Goal: Book appointment/travel/reservation

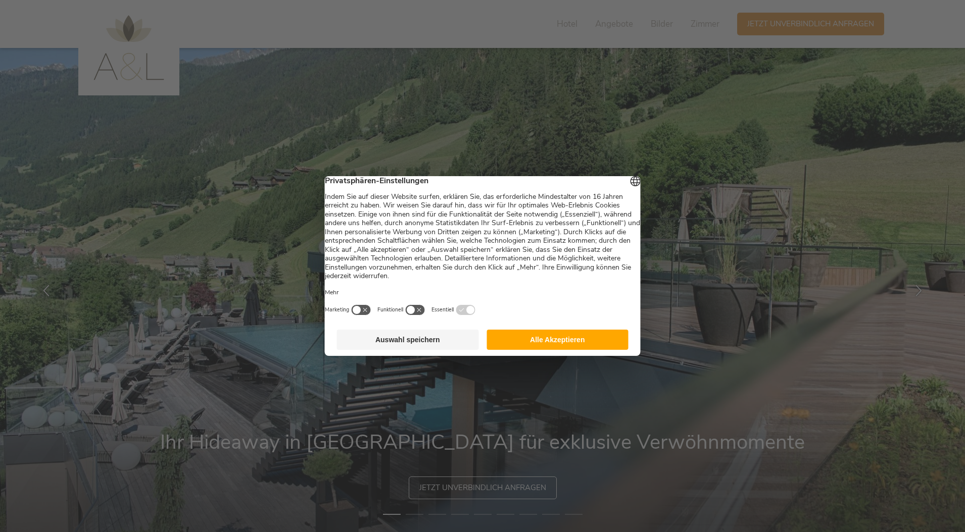
click at [456, 347] on button "Auswahl speichern" at bounding box center [408, 340] width 142 height 20
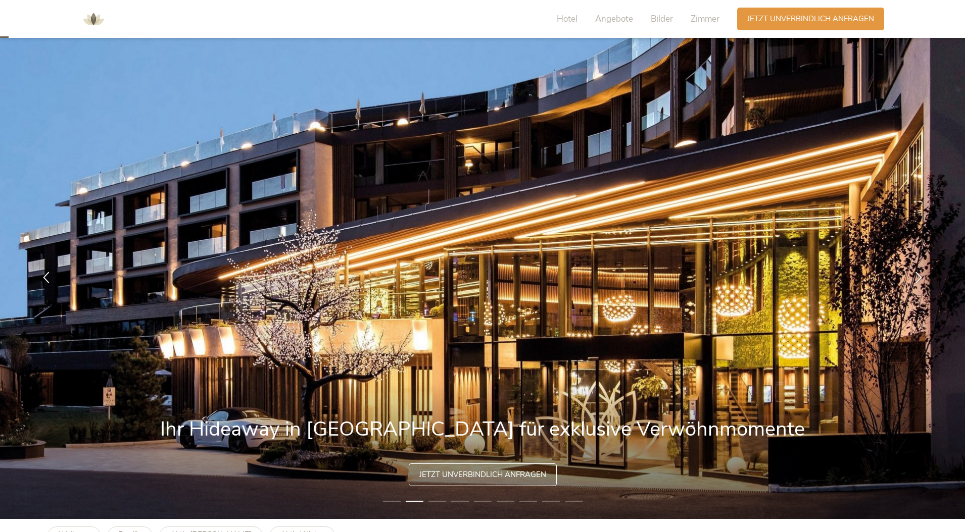
scroll to position [26, 0]
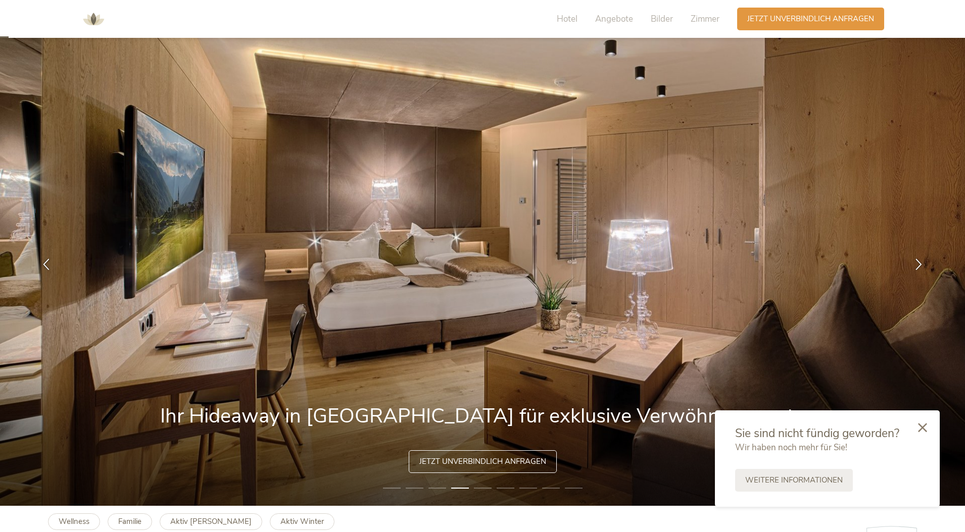
click at [482, 490] on li "5" at bounding box center [483, 488] width 18 height 10
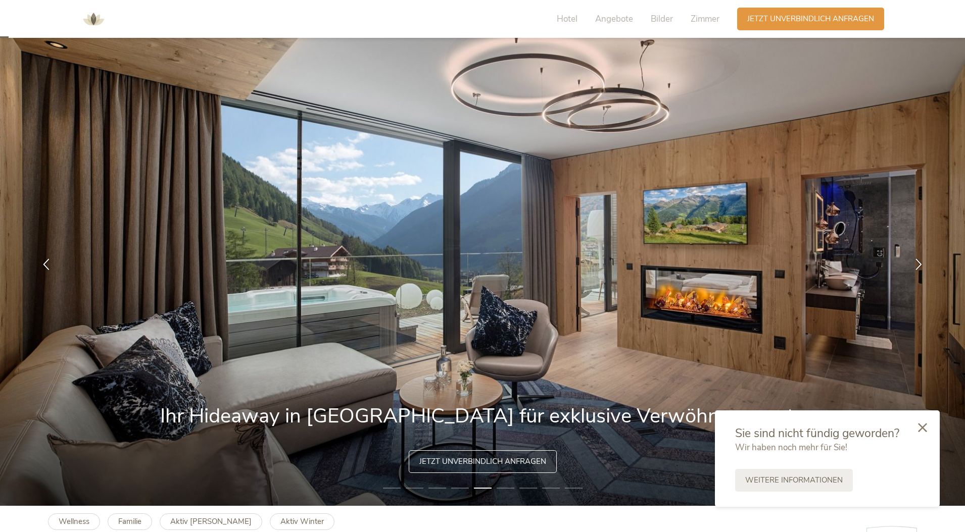
click at [508, 488] on li "6" at bounding box center [505, 488] width 18 height 10
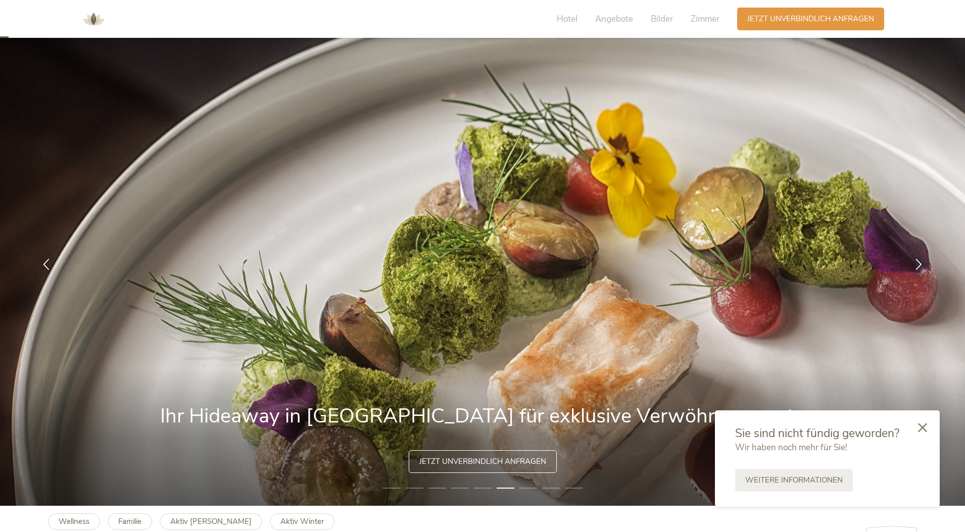
click at [532, 489] on li "7" at bounding box center [528, 488] width 18 height 10
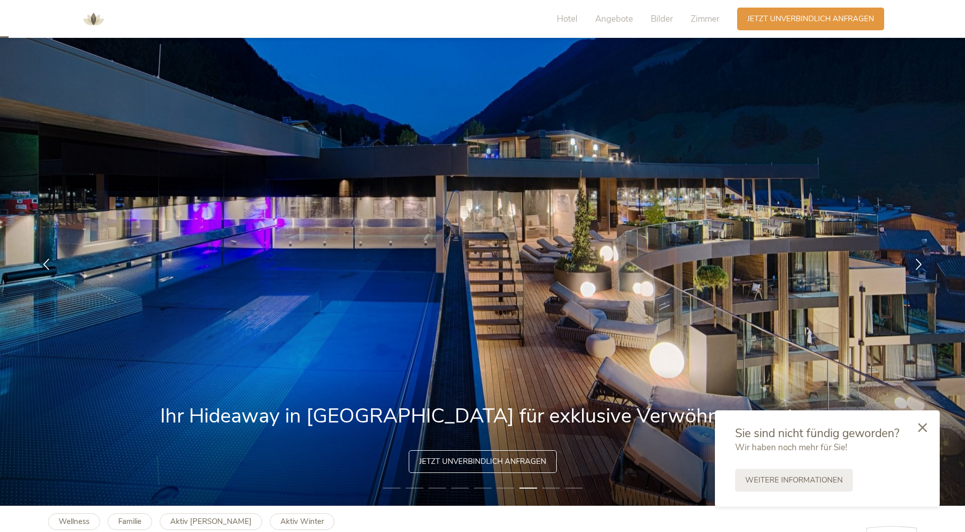
click at [549, 488] on li "8" at bounding box center [551, 488] width 18 height 10
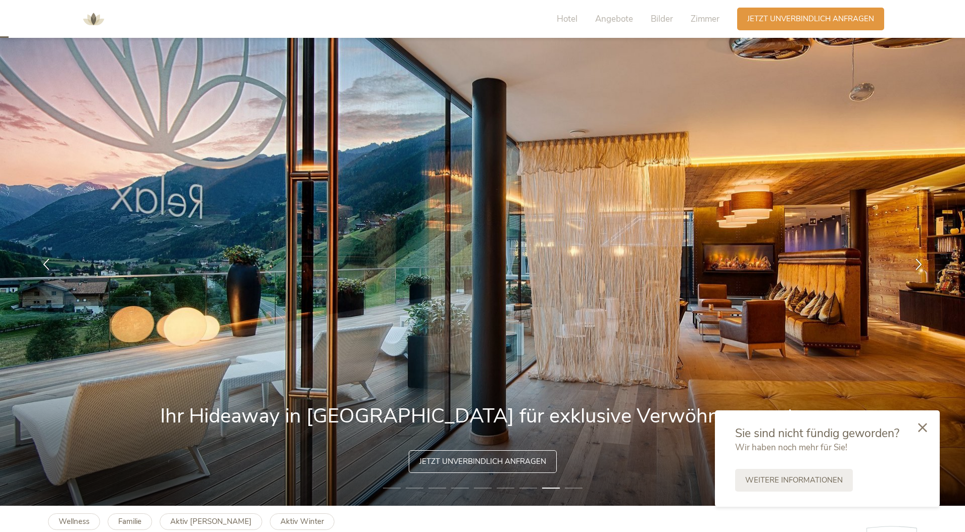
click at [578, 487] on li "9" at bounding box center [574, 488] width 18 height 10
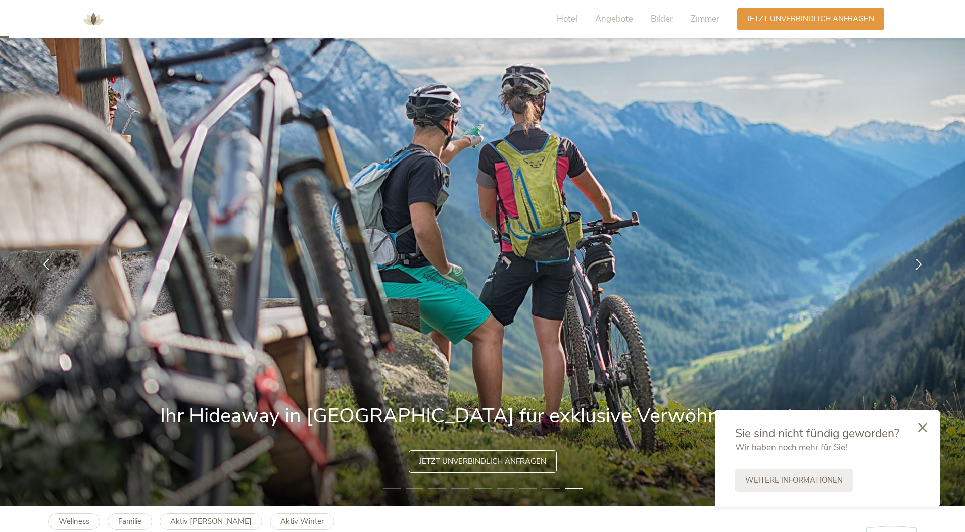
click at [578, 487] on li "9" at bounding box center [574, 488] width 18 height 10
click at [916, 260] on icon at bounding box center [919, 263] width 12 height 12
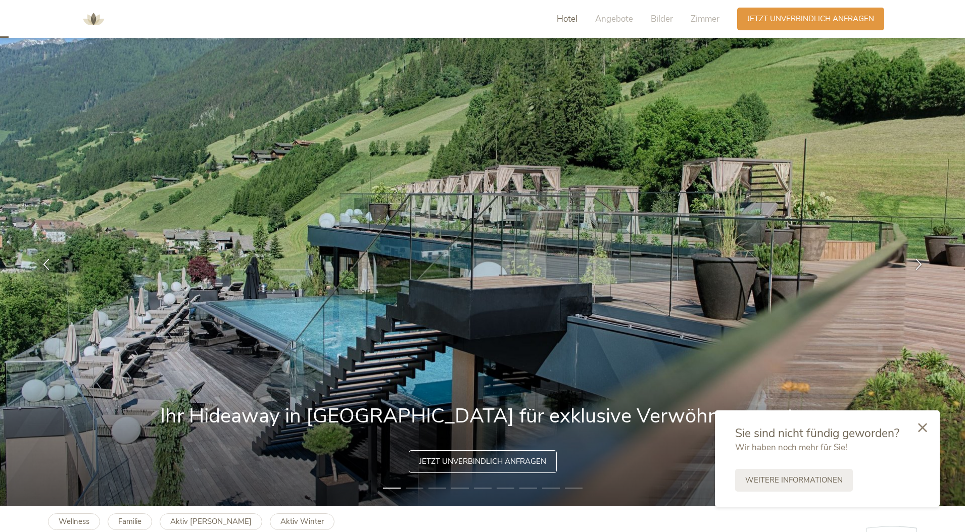
click at [562, 19] on span "Hotel" at bounding box center [567, 19] width 21 height 12
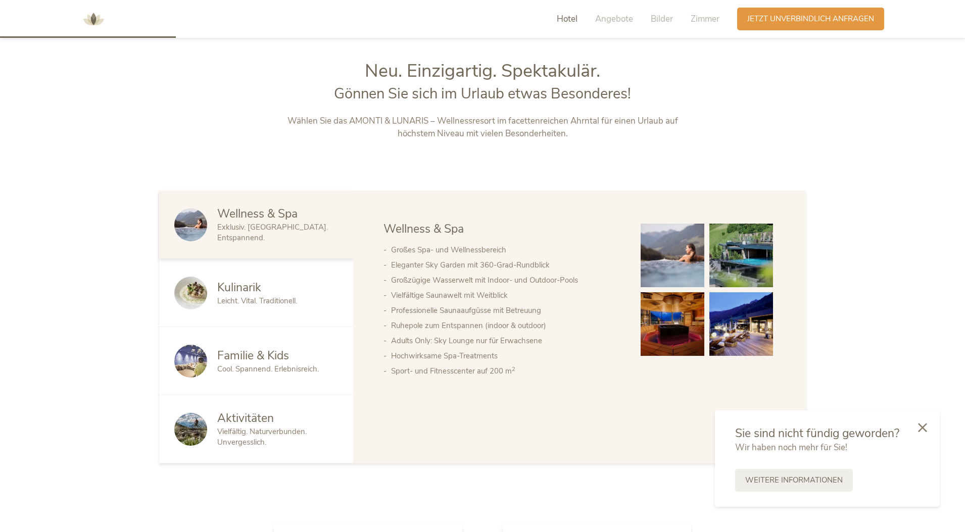
scroll to position [567, 0]
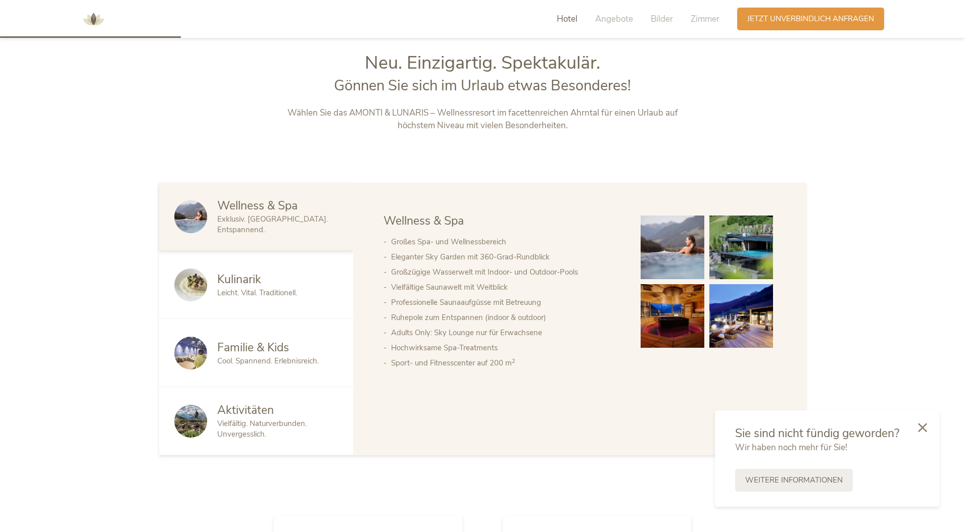
click at [282, 286] on div "Kulinarik" at bounding box center [277, 280] width 121 height 16
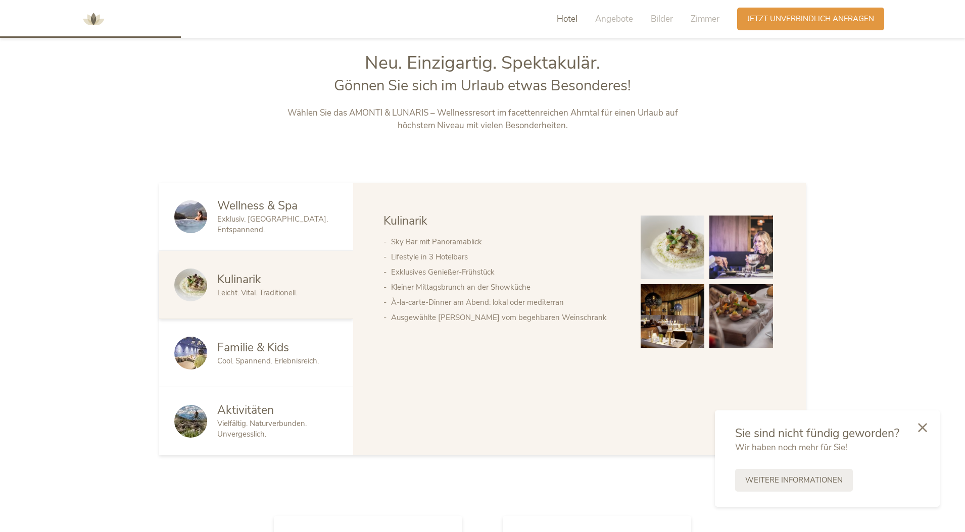
click at [297, 340] on div "Familie & Kids" at bounding box center [277, 348] width 121 height 16
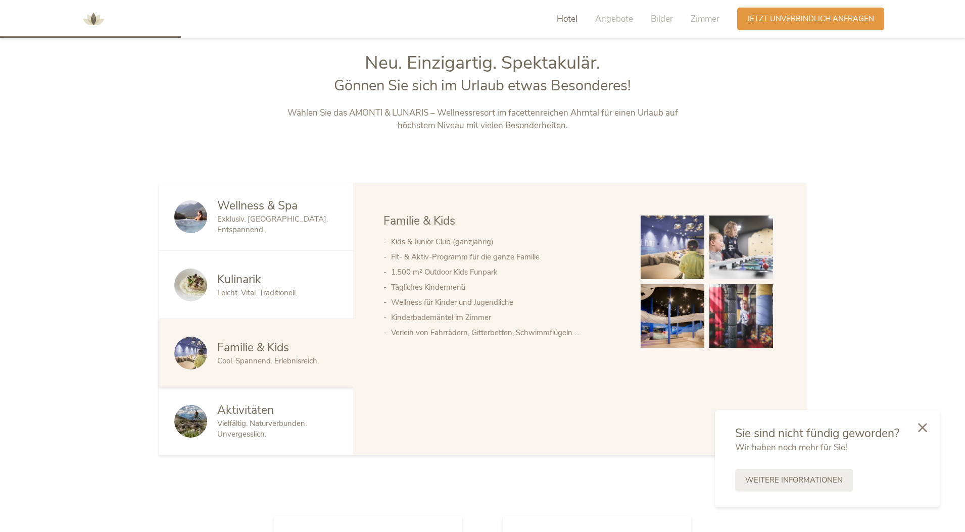
click at [261, 414] on span "Aktivitäten" at bounding box center [245, 411] width 57 height 16
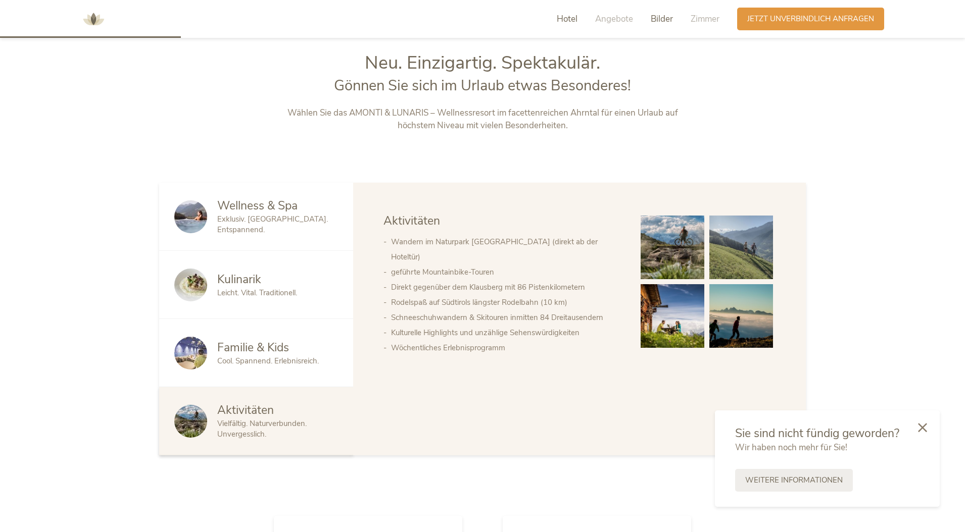
click at [661, 20] on span "Bilder" at bounding box center [662, 19] width 22 height 12
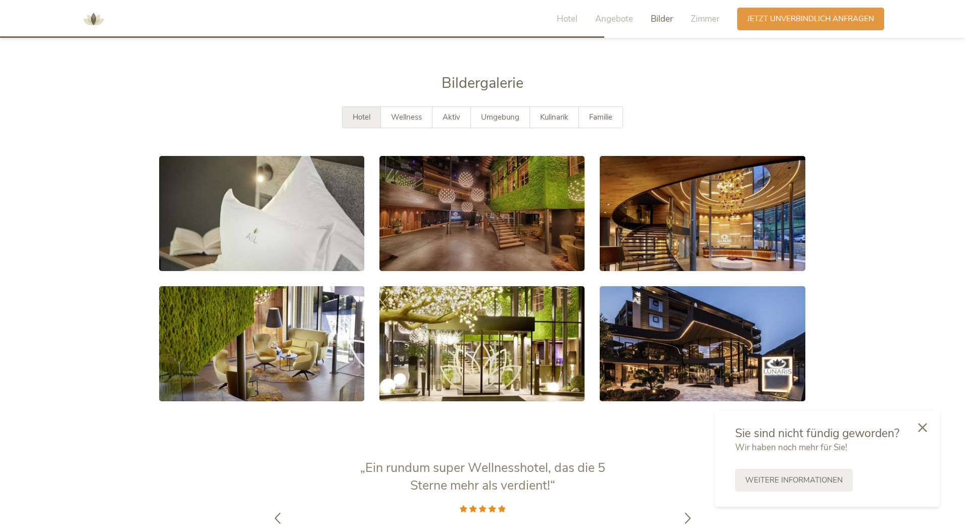
scroll to position [1899, 0]
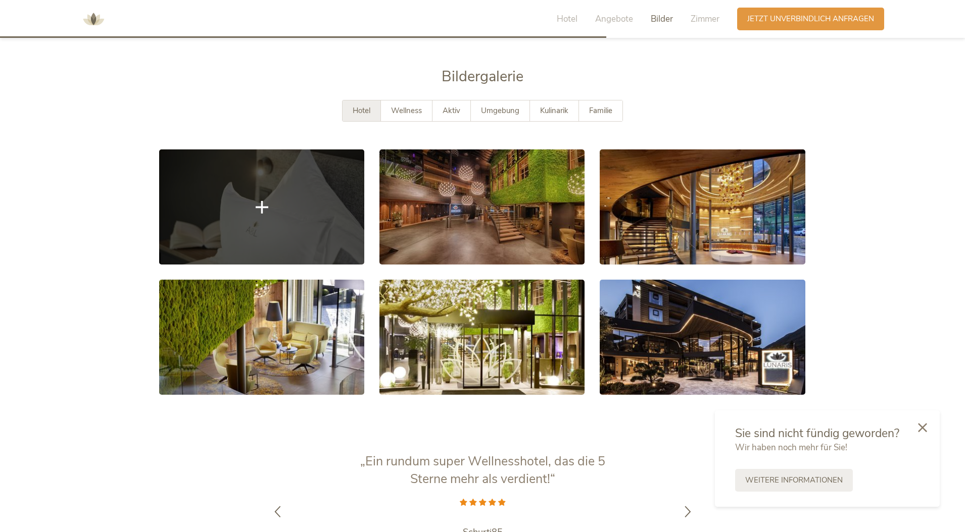
click at [331, 218] on link at bounding box center [261, 206] width 205 height 115
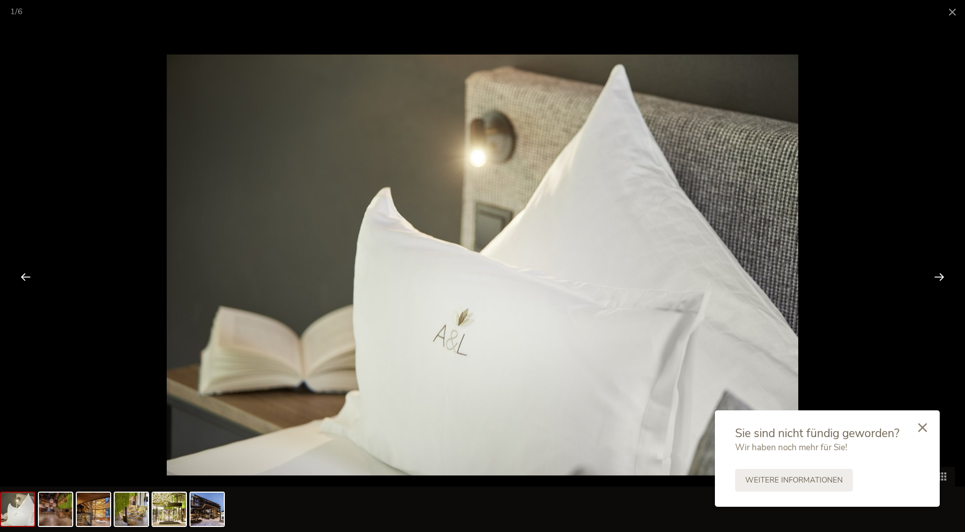
click at [944, 279] on div at bounding box center [938, 276] width 31 height 31
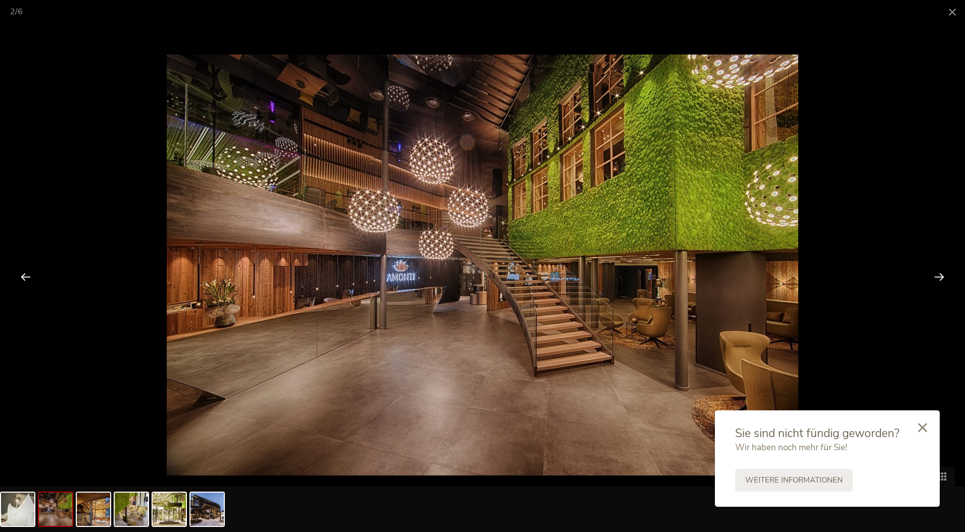
click at [944, 279] on div at bounding box center [938, 276] width 31 height 31
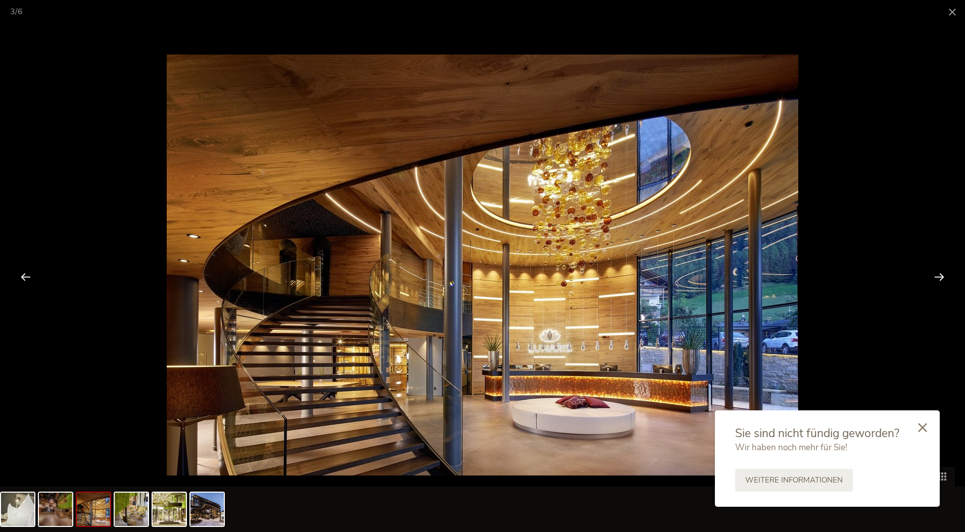
click at [30, 278] on div at bounding box center [25, 276] width 31 height 31
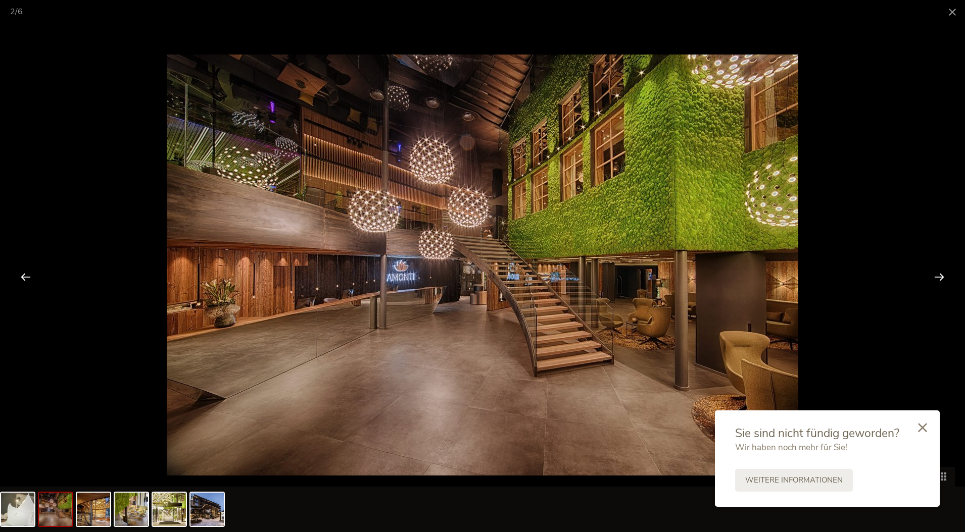
click at [939, 279] on div at bounding box center [938, 276] width 31 height 31
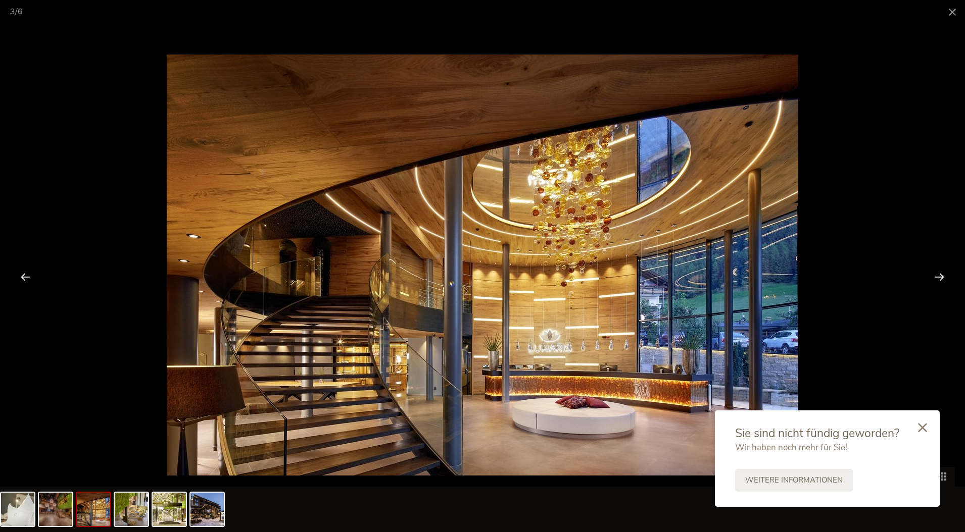
click at [944, 282] on div at bounding box center [938, 276] width 31 height 31
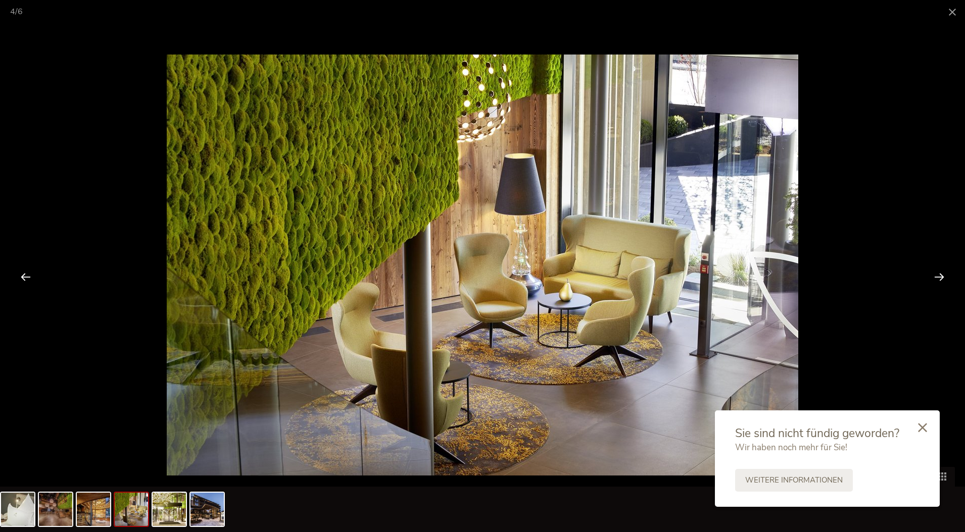
click at [944, 282] on div at bounding box center [938, 276] width 31 height 31
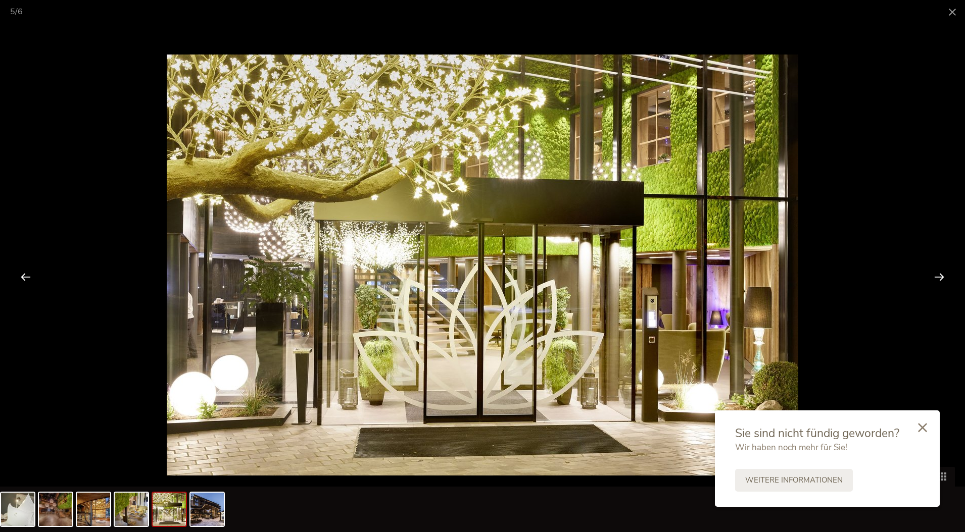
click at [944, 282] on div at bounding box center [938, 276] width 31 height 31
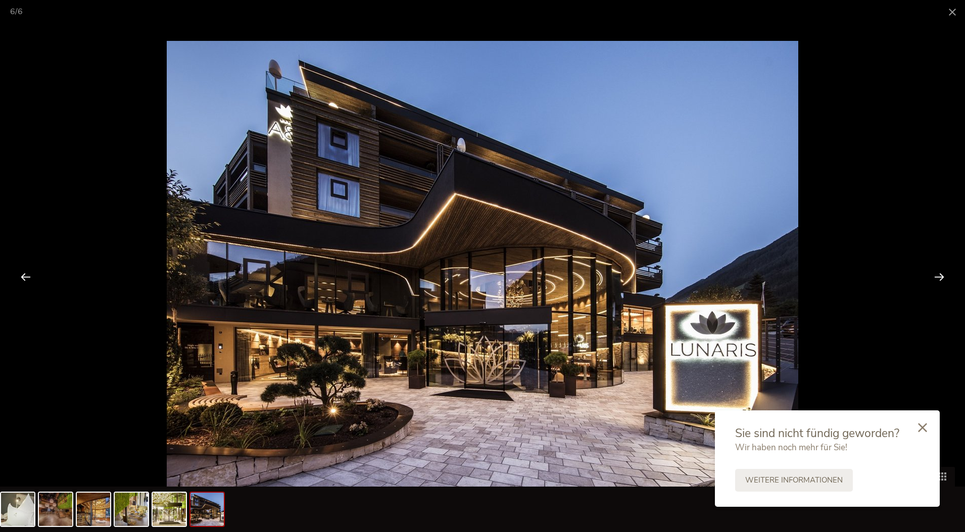
click at [944, 282] on div at bounding box center [938, 276] width 31 height 31
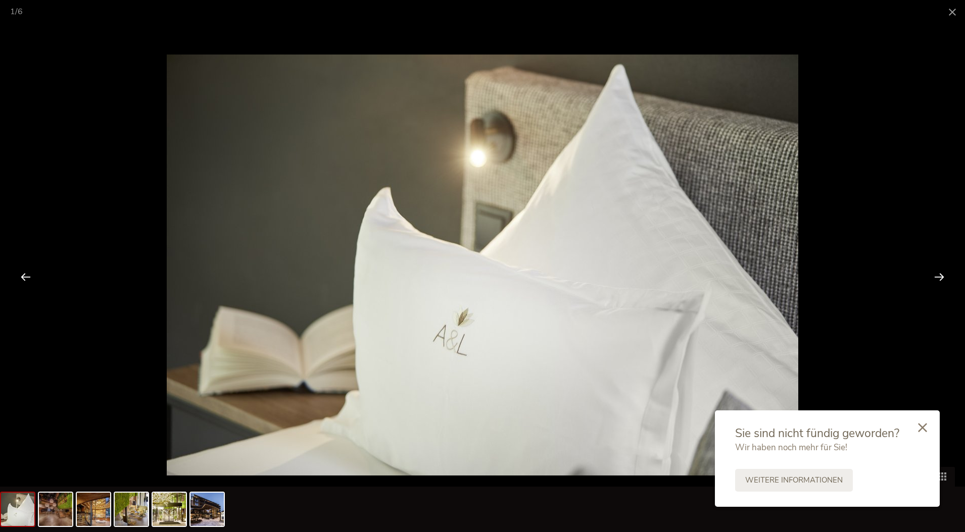
click at [944, 282] on div at bounding box center [938, 276] width 31 height 31
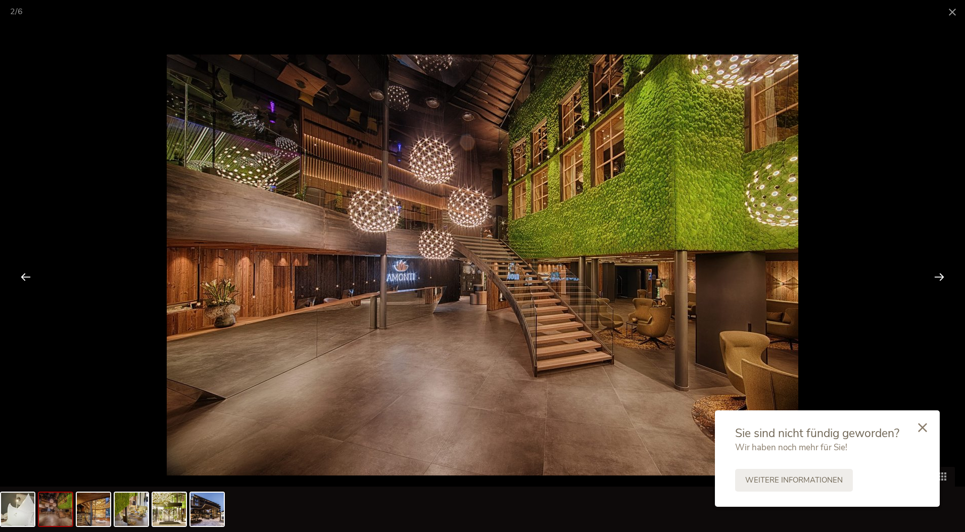
click at [944, 282] on div at bounding box center [938, 276] width 31 height 31
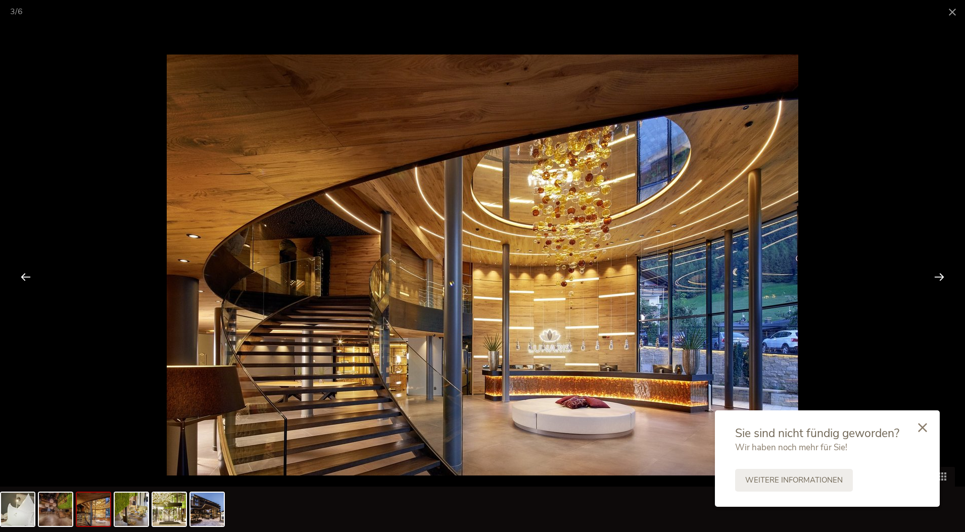
click at [944, 282] on div at bounding box center [938, 276] width 31 height 31
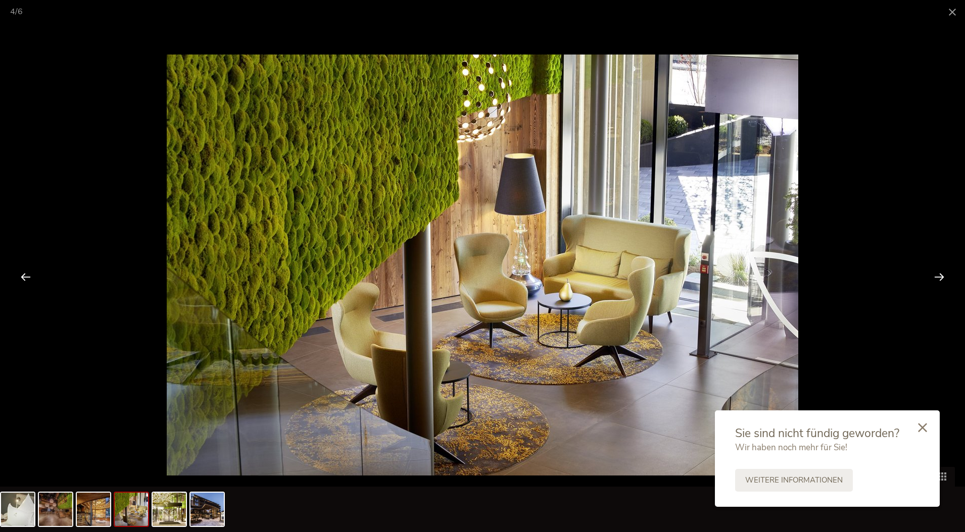
click at [944, 282] on div at bounding box center [938, 276] width 31 height 31
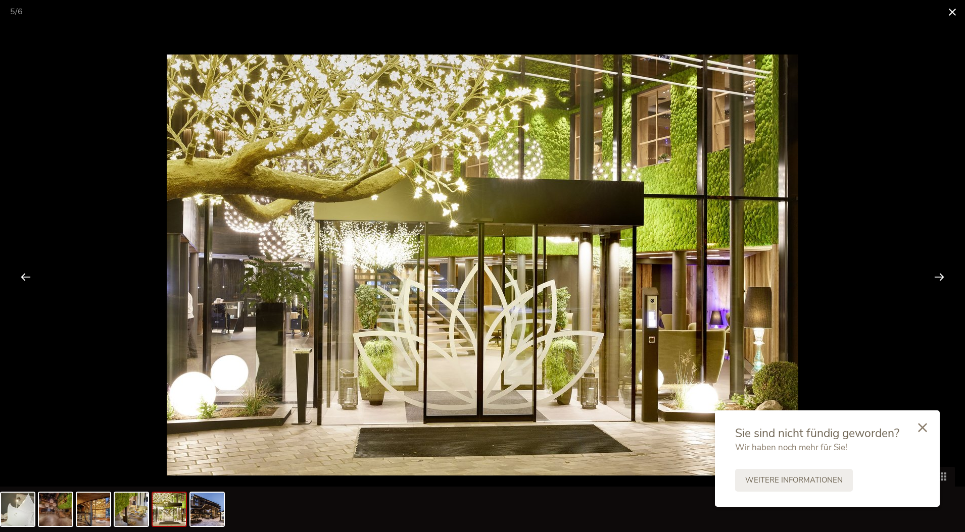
click at [953, 13] on span at bounding box center [951, 12] width 25 height 24
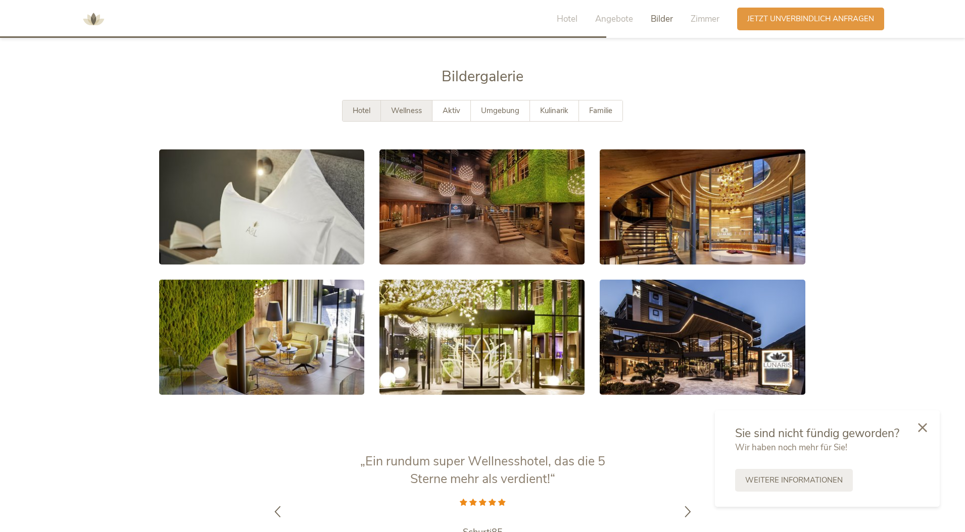
click at [411, 106] on span "Wellness" at bounding box center [406, 111] width 31 height 10
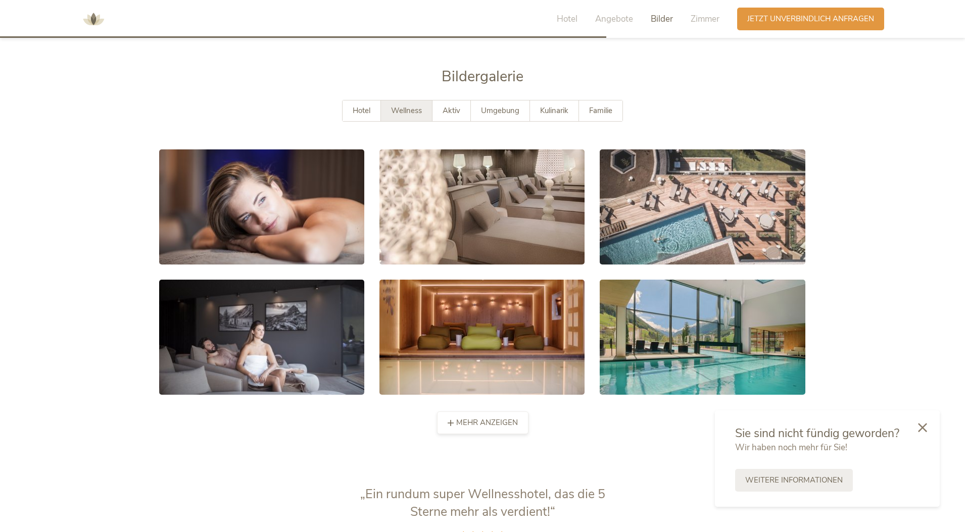
click at [485, 418] on span "mehr anzeigen" at bounding box center [487, 423] width 62 height 11
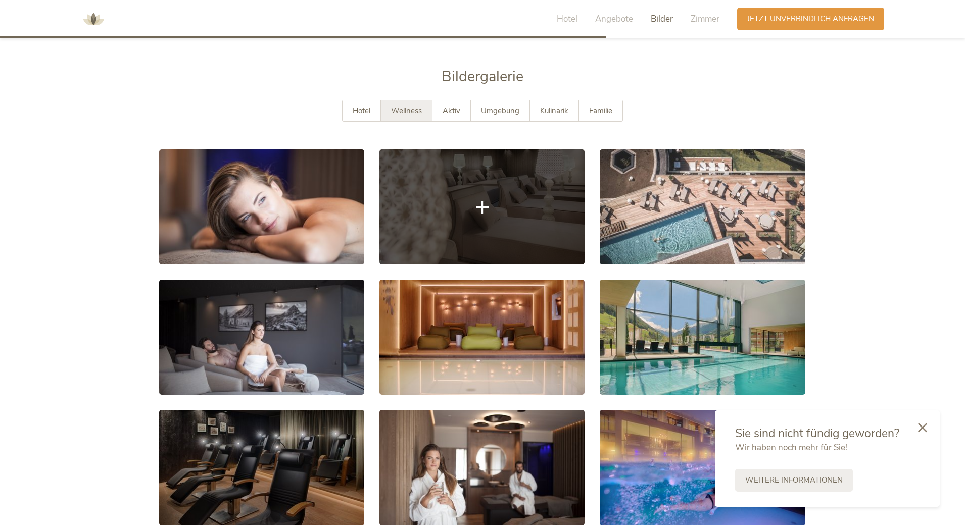
click at [468, 213] on link at bounding box center [481, 206] width 205 height 115
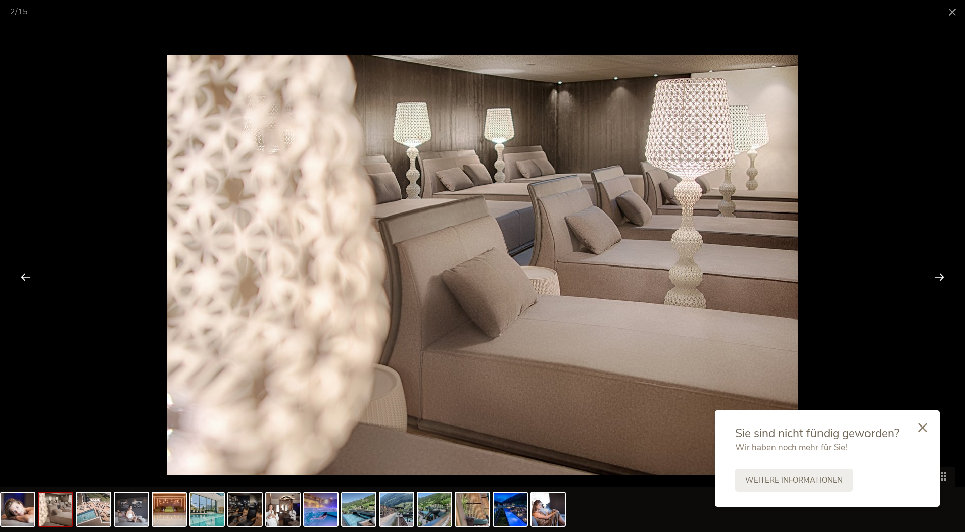
click at [940, 276] on div at bounding box center [938, 276] width 31 height 31
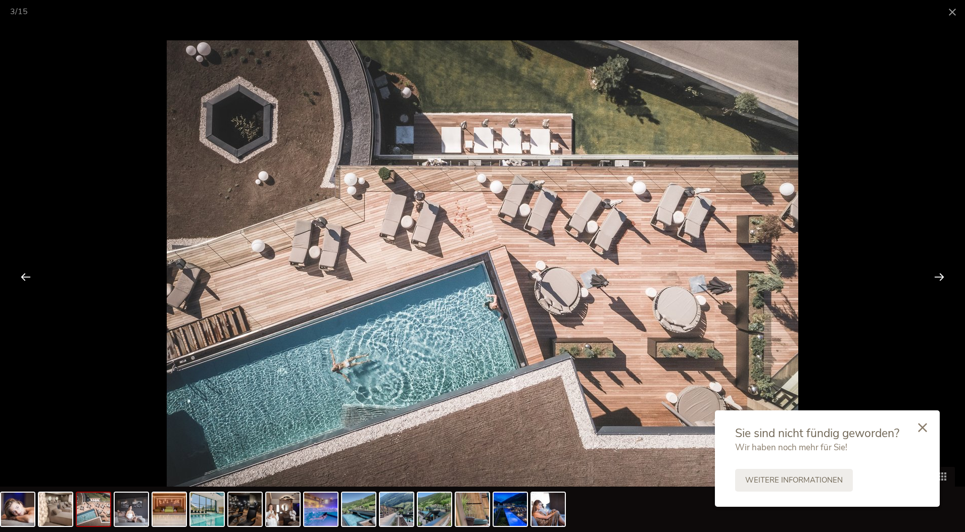
click at [940, 276] on div at bounding box center [938, 276] width 31 height 31
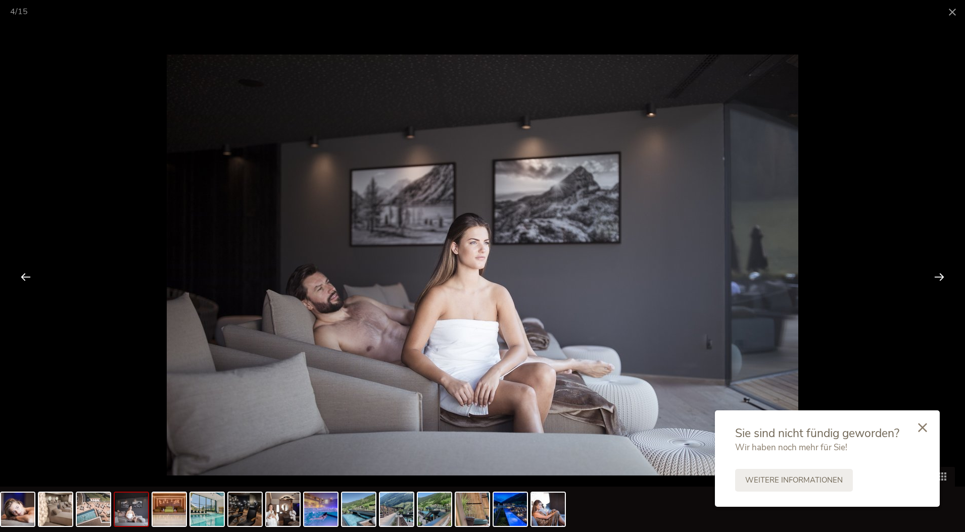
click at [940, 276] on div at bounding box center [938, 276] width 31 height 31
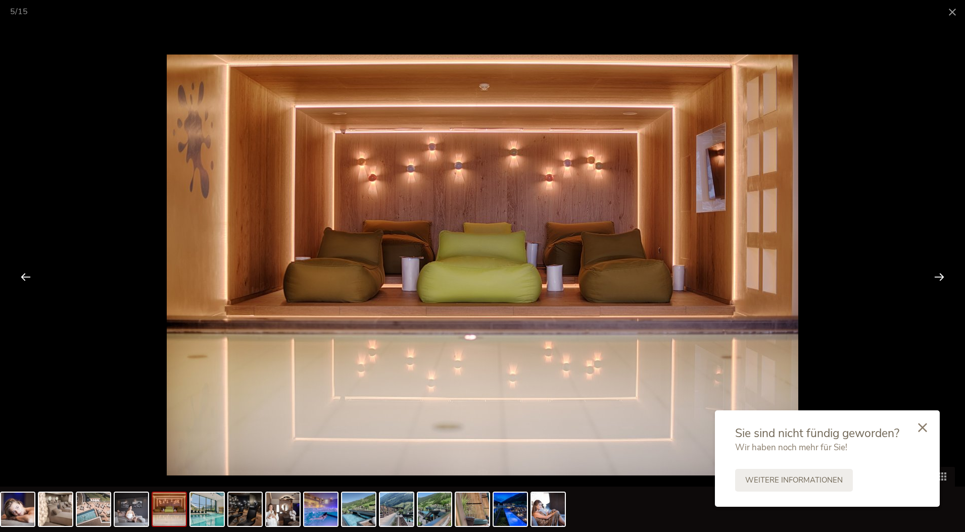
click at [940, 276] on div at bounding box center [938, 276] width 31 height 31
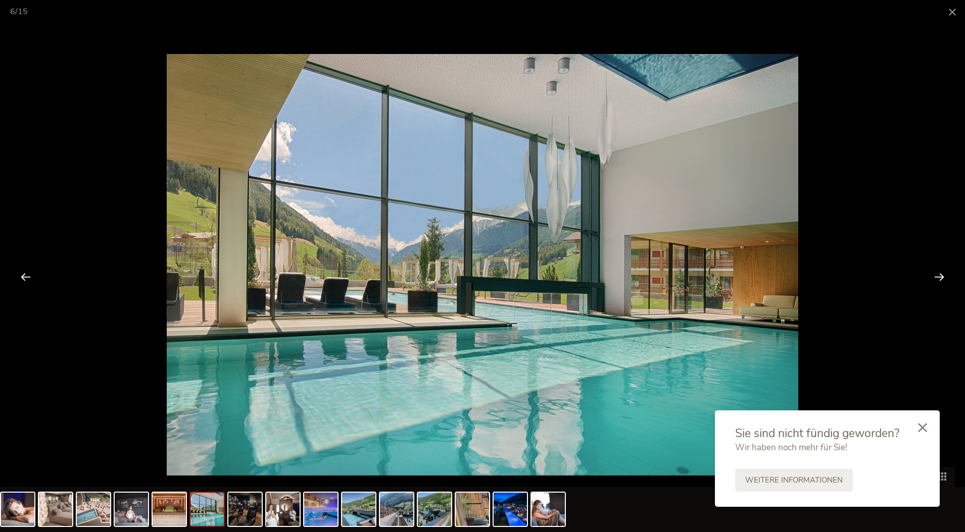
click at [940, 276] on div at bounding box center [938, 276] width 31 height 31
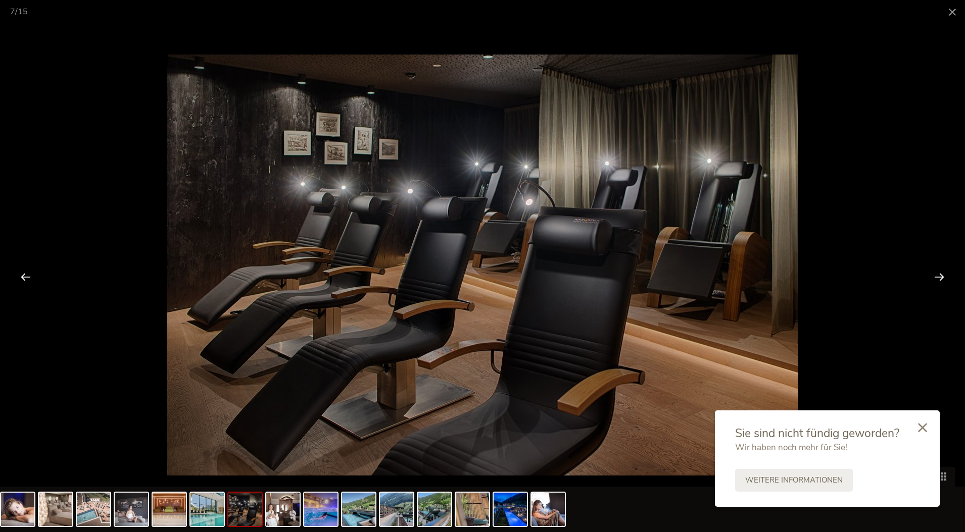
click at [939, 277] on div at bounding box center [938, 276] width 31 height 31
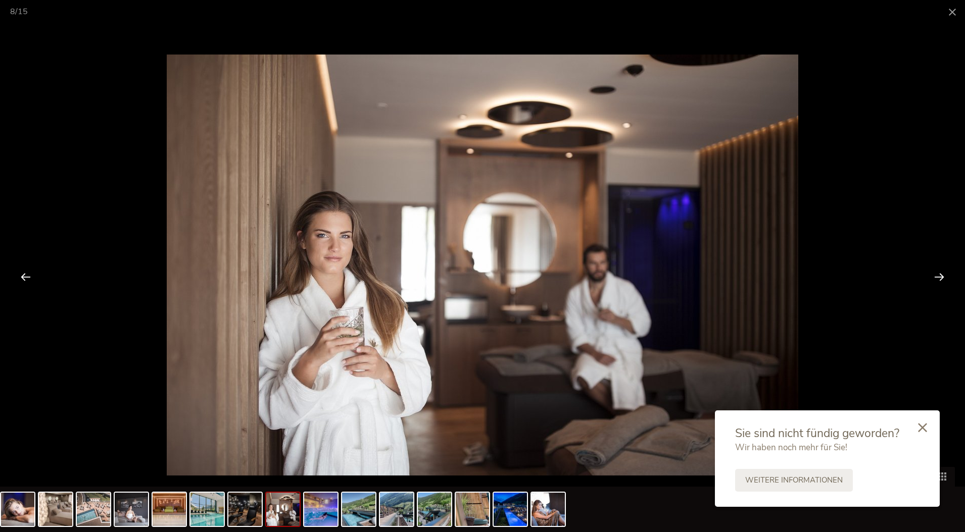
click at [939, 277] on div at bounding box center [938, 276] width 31 height 31
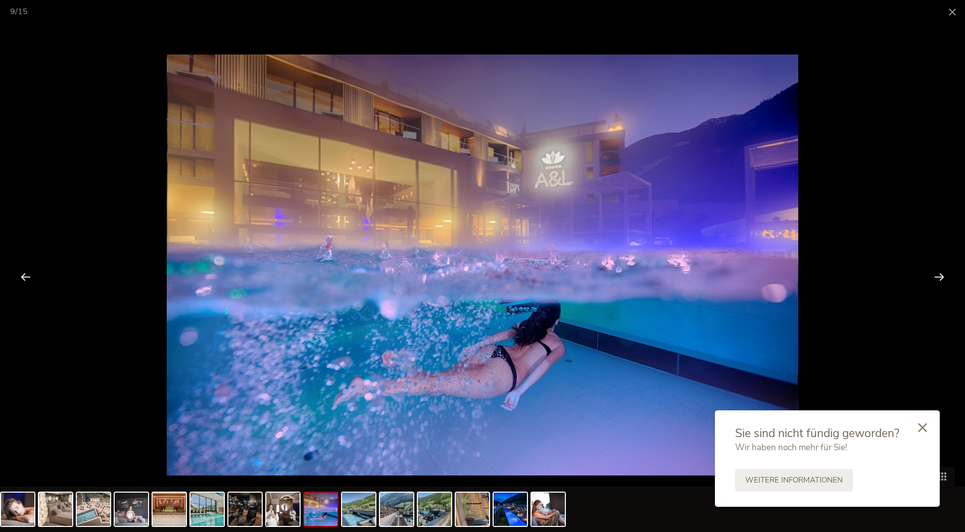
click at [939, 277] on div at bounding box center [938, 276] width 31 height 31
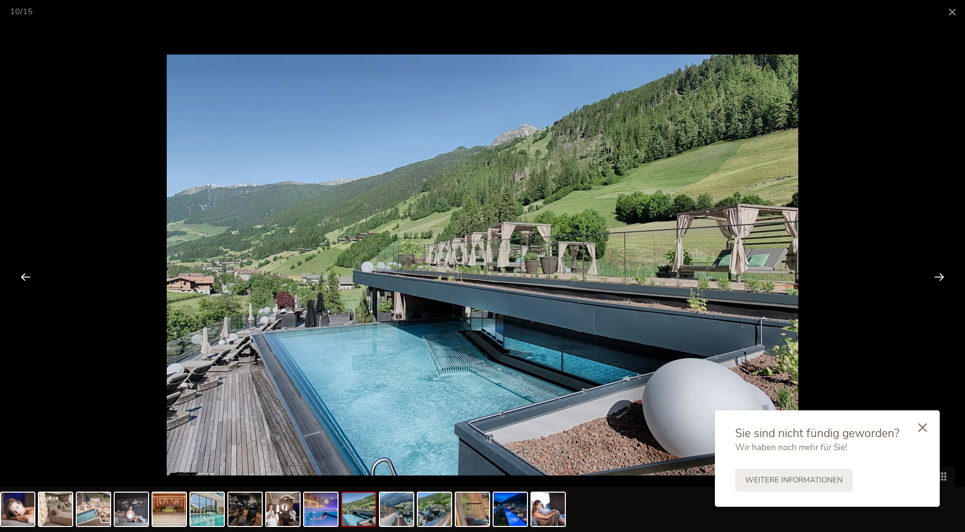
click at [939, 277] on div at bounding box center [938, 276] width 31 height 31
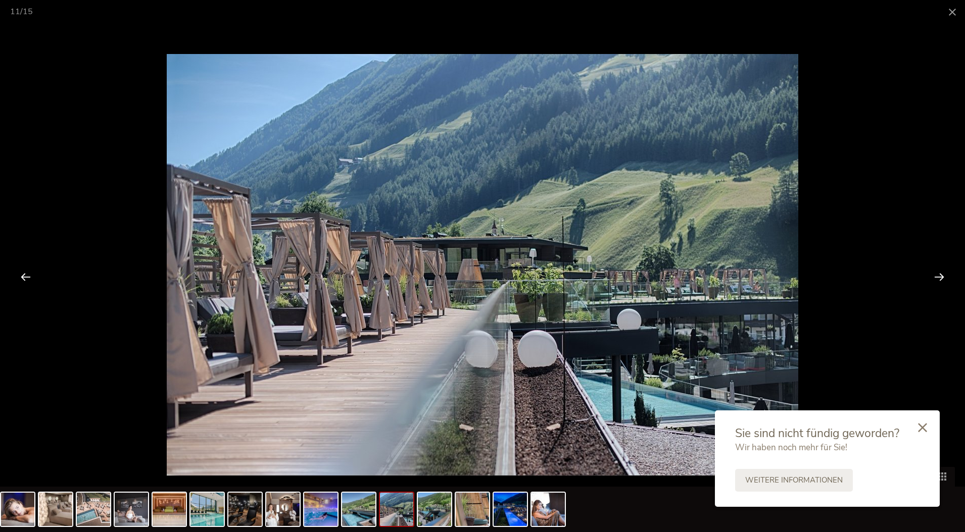
click at [939, 277] on div at bounding box center [938, 276] width 31 height 31
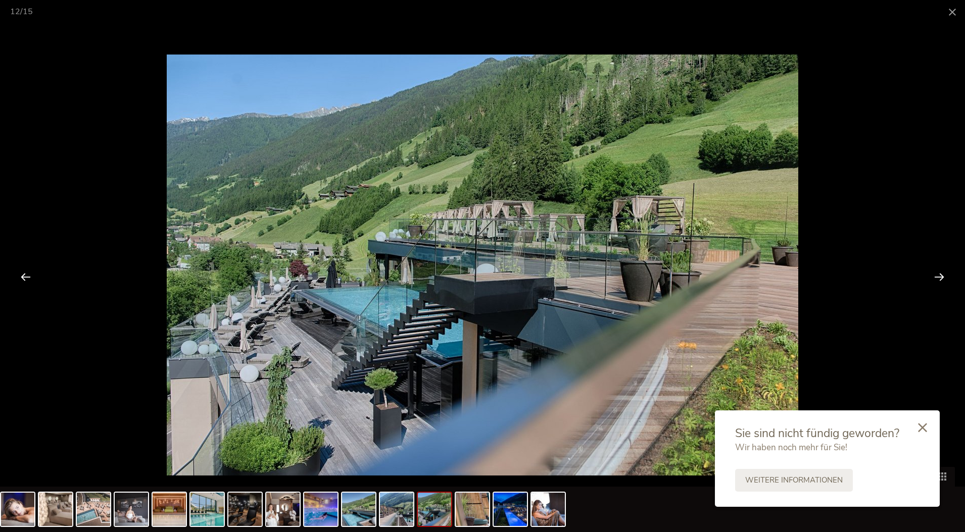
click at [939, 277] on div at bounding box center [938, 276] width 31 height 31
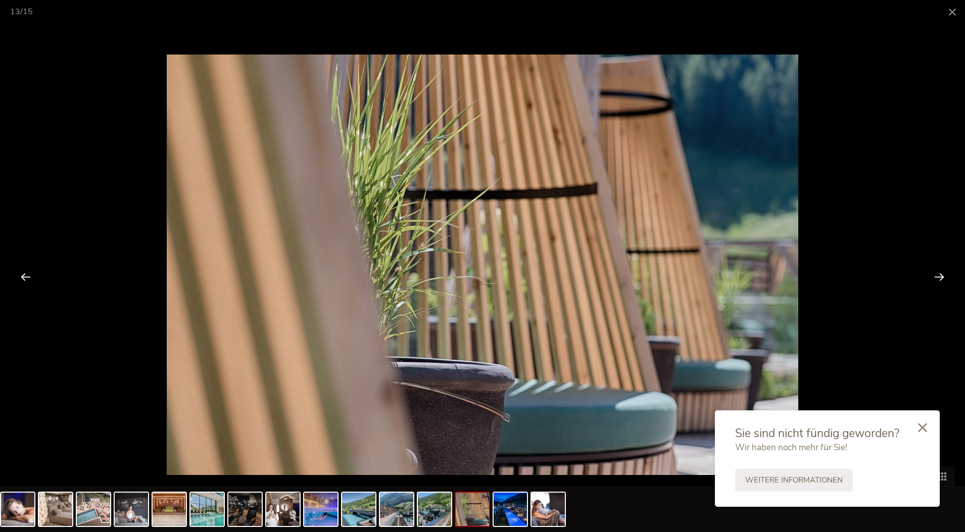
click at [939, 277] on div at bounding box center [938, 276] width 31 height 31
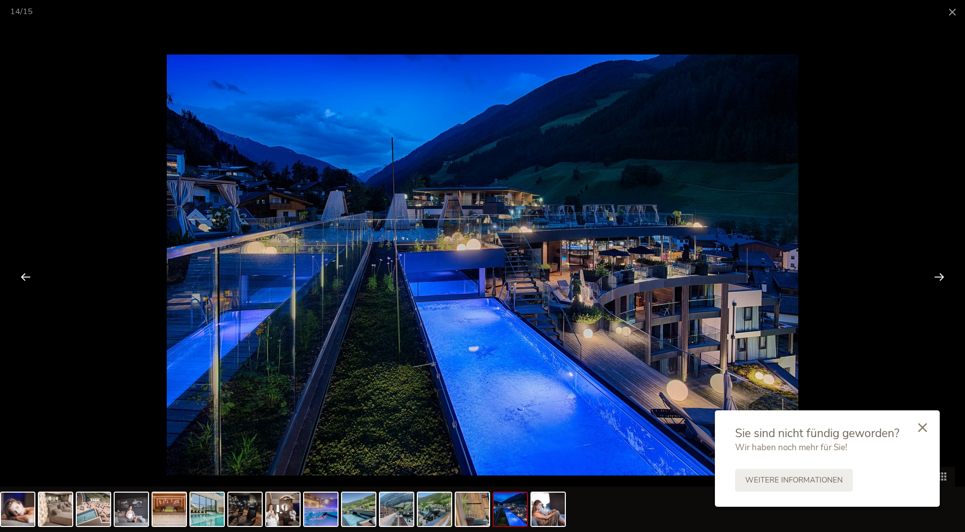
click at [939, 277] on div at bounding box center [938, 276] width 31 height 31
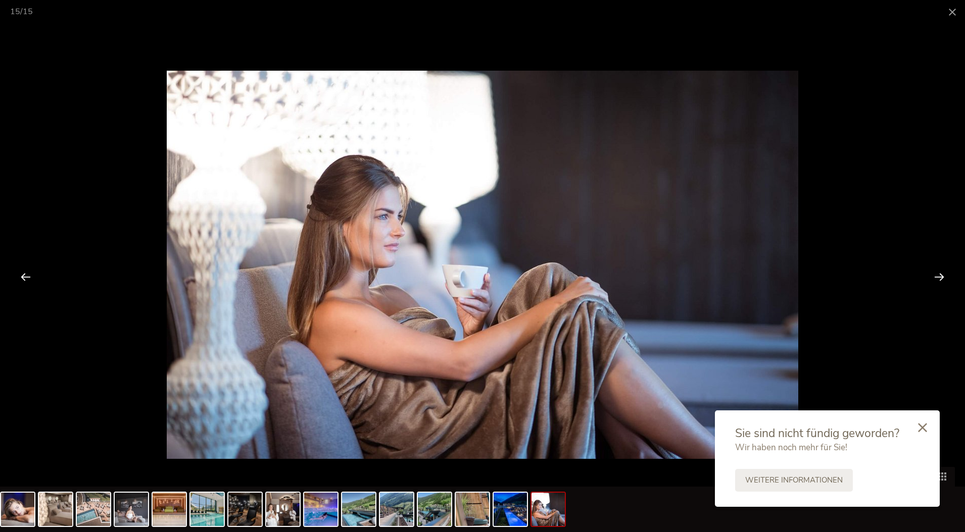
click at [939, 277] on div at bounding box center [938, 276] width 31 height 31
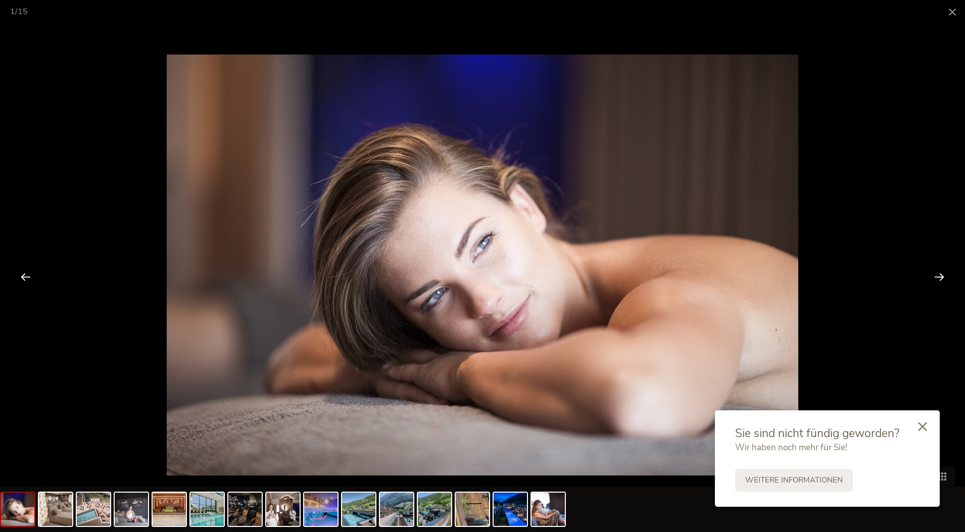
click at [921, 429] on icon at bounding box center [922, 426] width 9 height 9
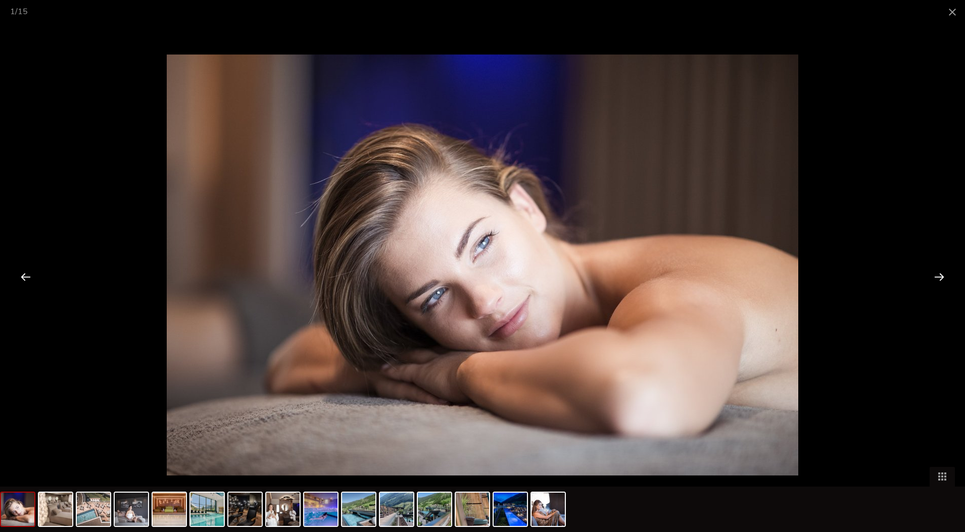
click at [936, 278] on div at bounding box center [938, 276] width 31 height 31
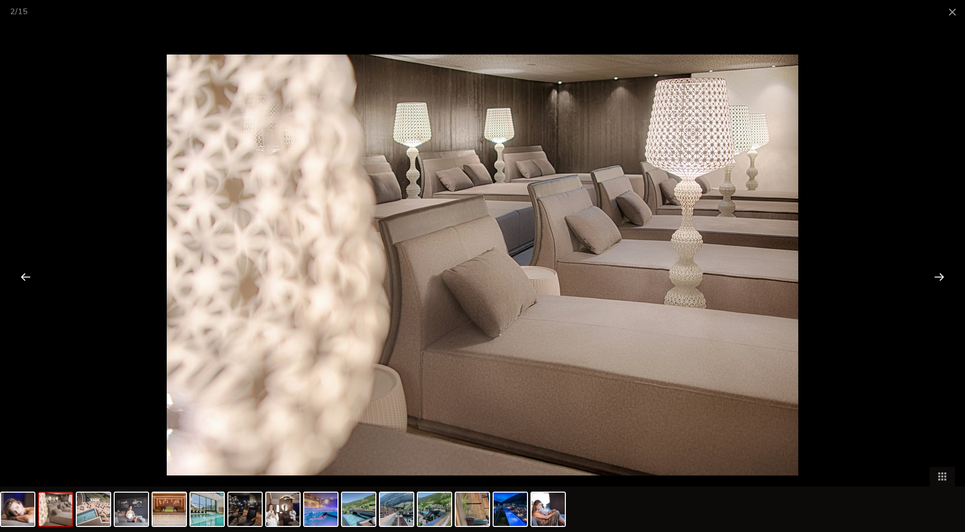
click at [936, 278] on div at bounding box center [938, 276] width 31 height 31
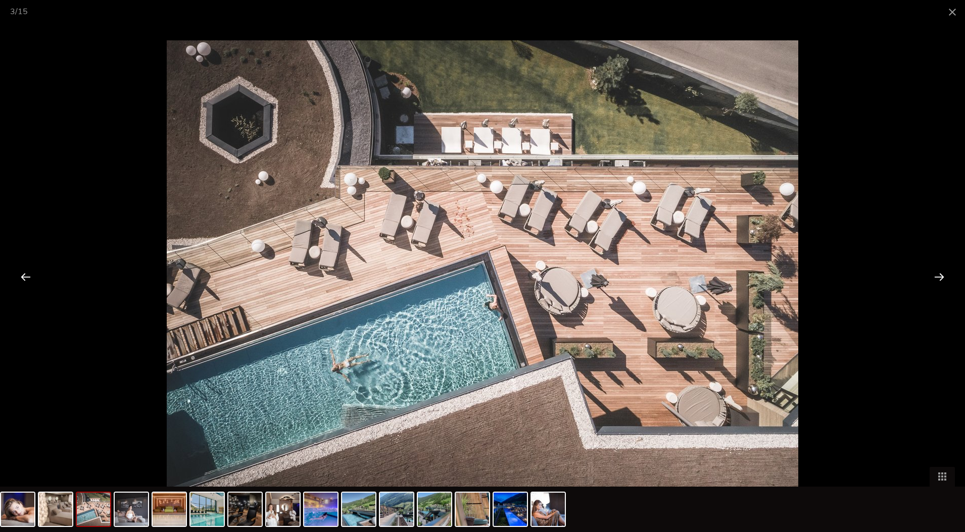
click at [936, 278] on div at bounding box center [938, 276] width 31 height 31
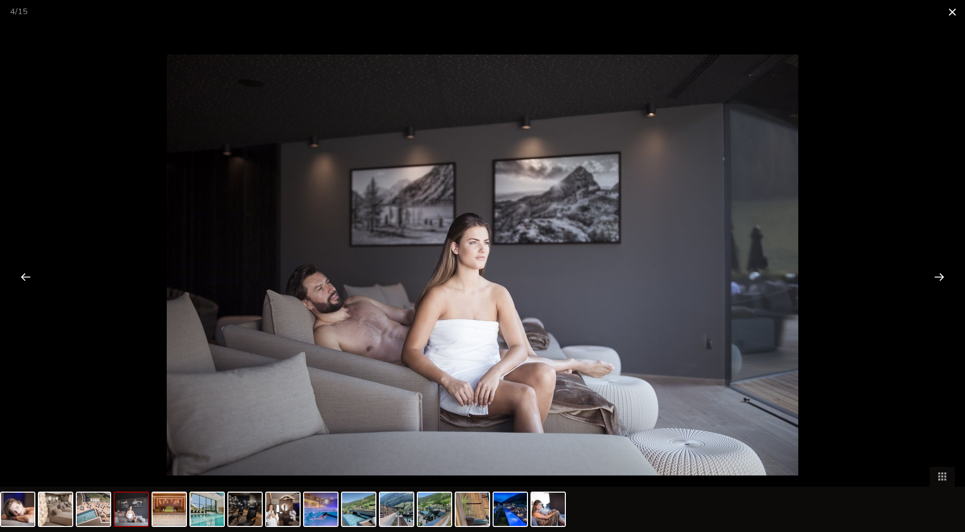
click at [953, 12] on span at bounding box center [951, 12] width 25 height 24
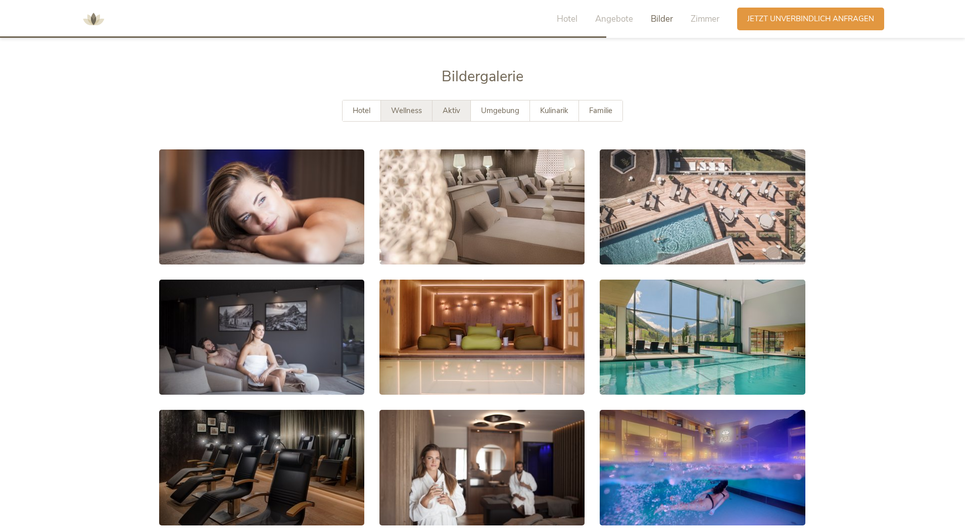
click at [453, 103] on div "Aktiv" at bounding box center [451, 111] width 38 height 21
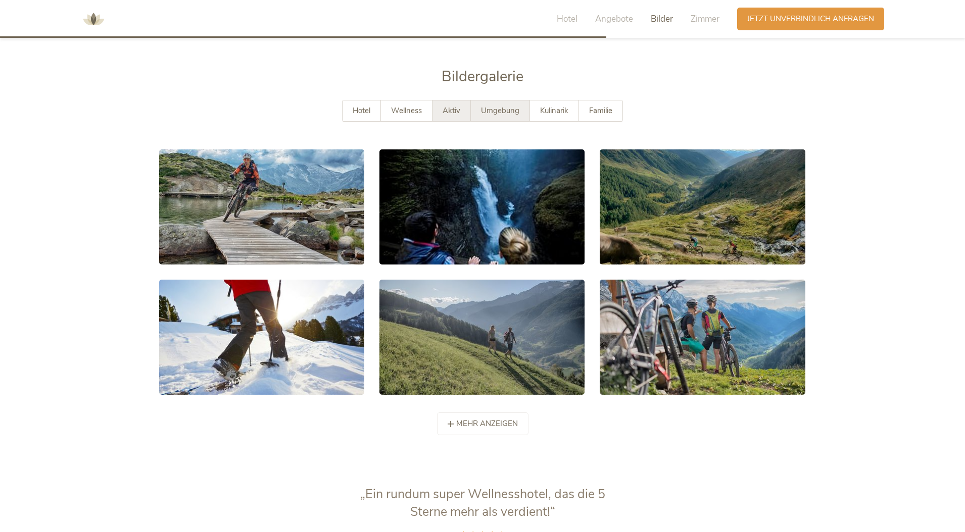
click at [502, 101] on div "Umgebung" at bounding box center [500, 111] width 59 height 21
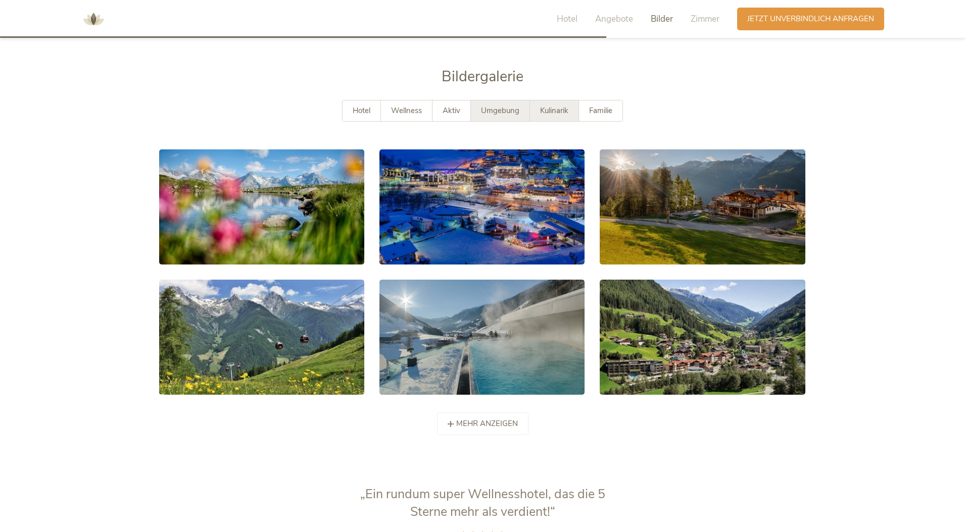
click at [551, 101] on div "Kulinarik" at bounding box center [554, 111] width 49 height 21
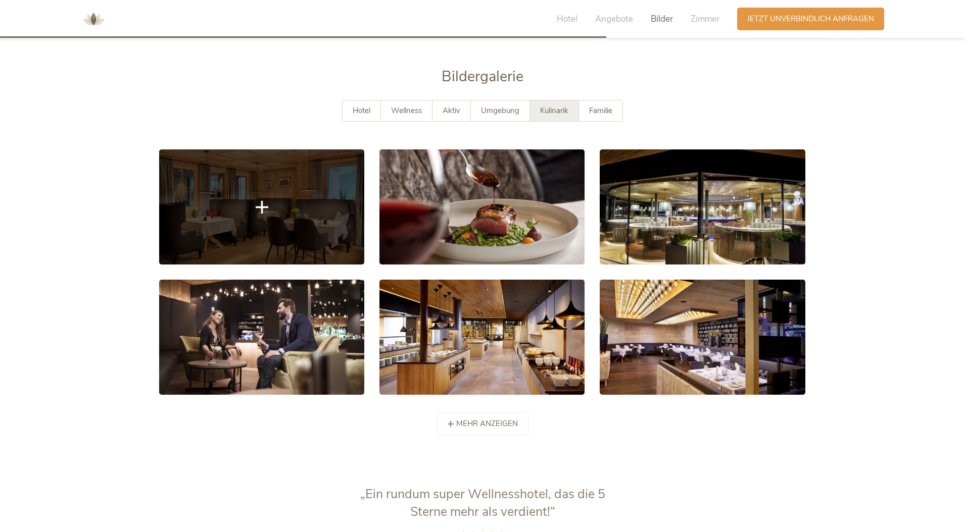
click at [320, 186] on link at bounding box center [261, 206] width 205 height 115
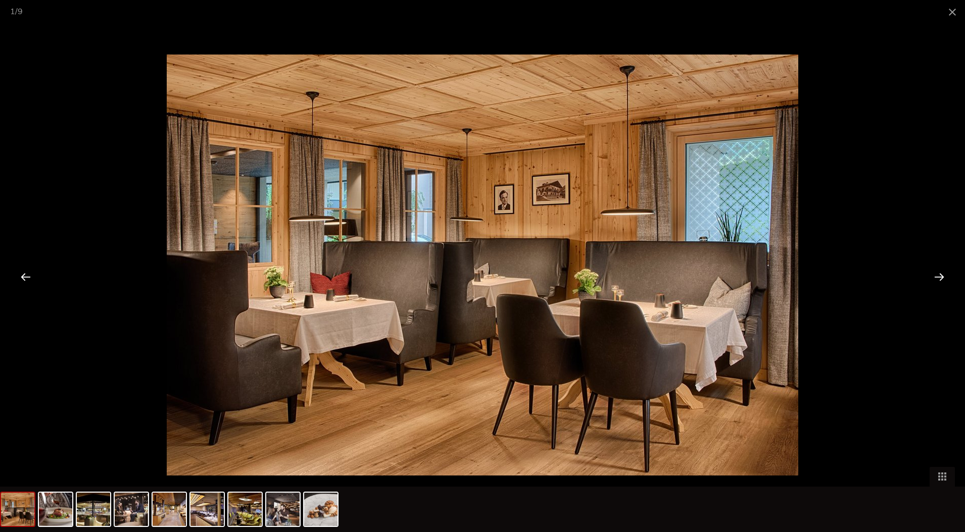
click at [931, 278] on div at bounding box center [938, 276] width 31 height 31
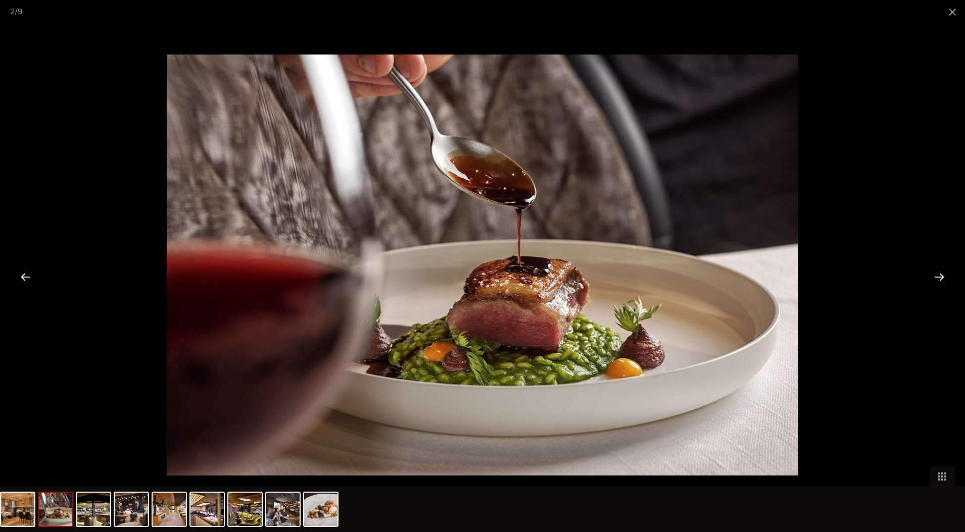
click at [932, 278] on div at bounding box center [938, 276] width 31 height 31
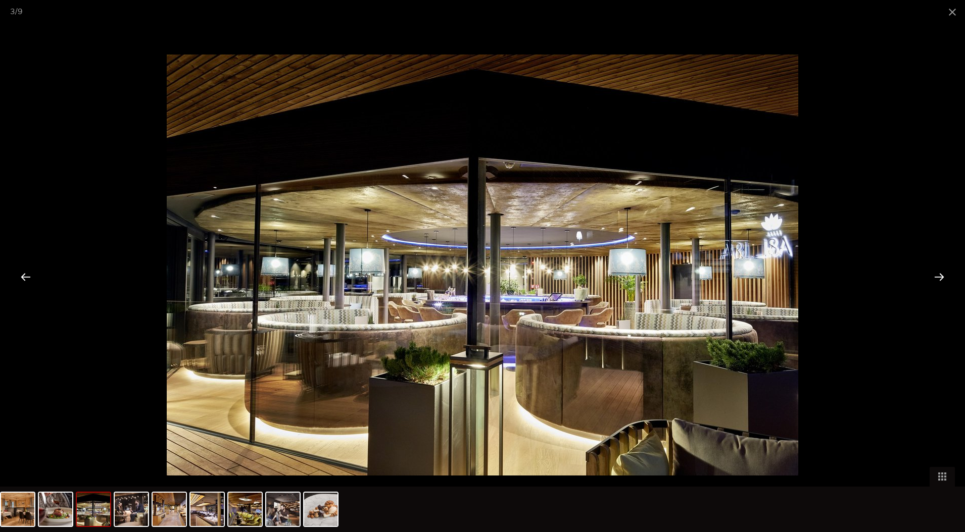
click at [932, 278] on div at bounding box center [938, 276] width 31 height 31
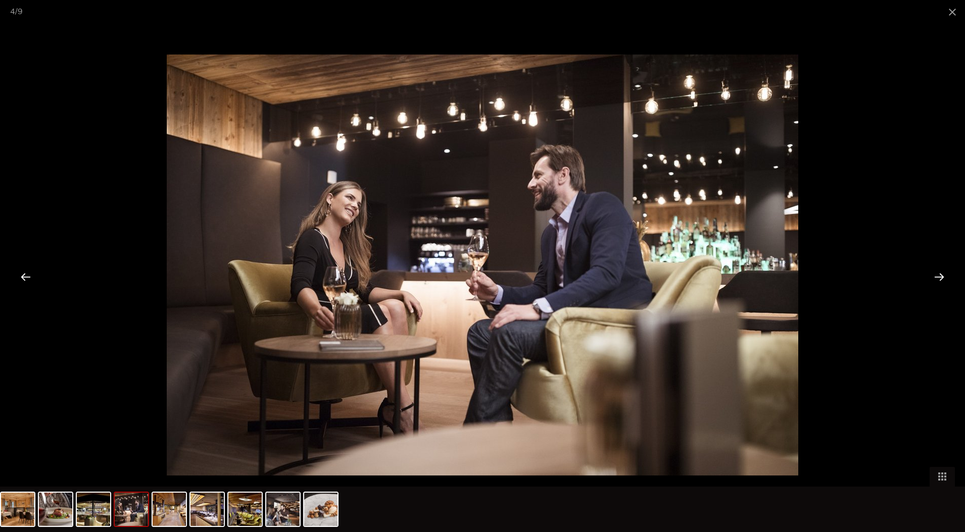
click at [932, 278] on div at bounding box center [938, 276] width 31 height 31
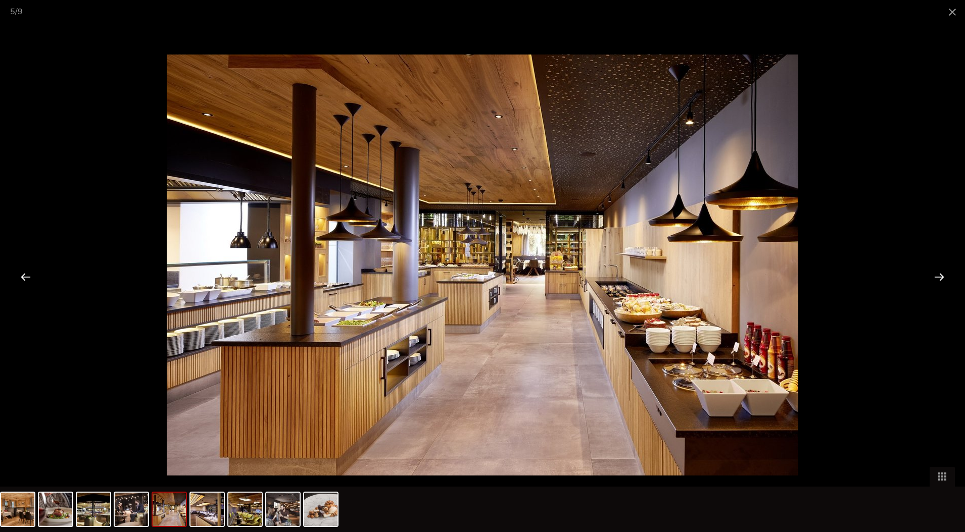
click at [932, 278] on div at bounding box center [938, 276] width 31 height 31
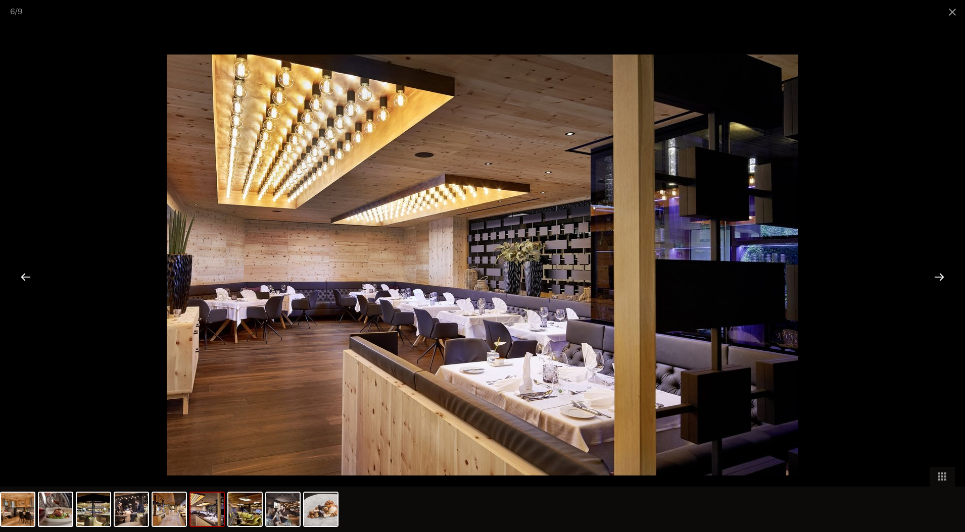
click at [932, 278] on div at bounding box center [938, 276] width 31 height 31
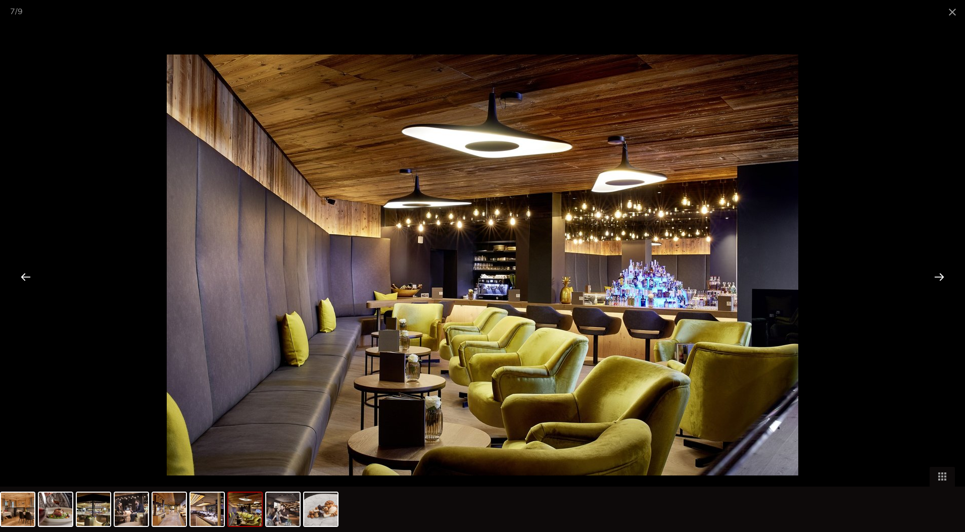
click at [932, 278] on div at bounding box center [938, 276] width 31 height 31
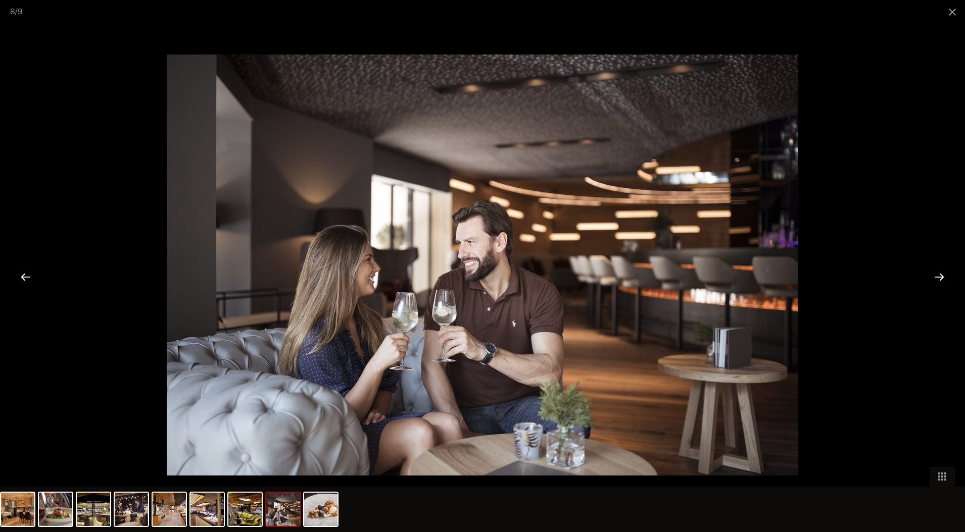
click at [932, 278] on div at bounding box center [938, 276] width 31 height 31
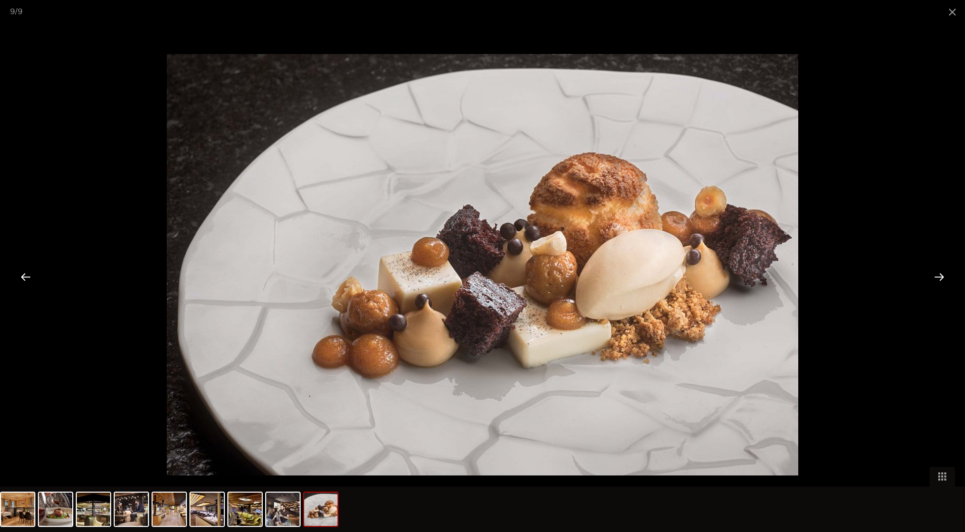
click at [932, 278] on div at bounding box center [938, 276] width 31 height 31
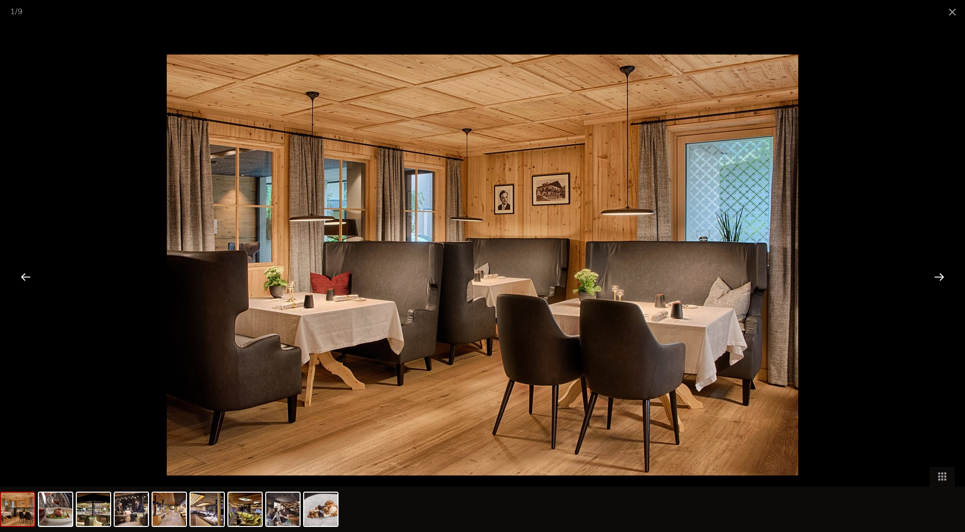
click at [932, 278] on div at bounding box center [938, 276] width 31 height 31
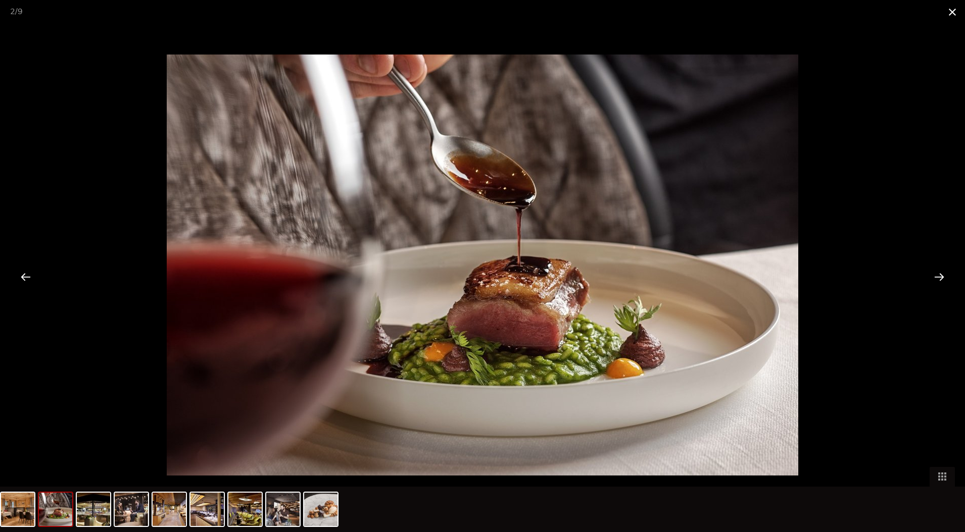
click at [948, 11] on span at bounding box center [951, 12] width 25 height 24
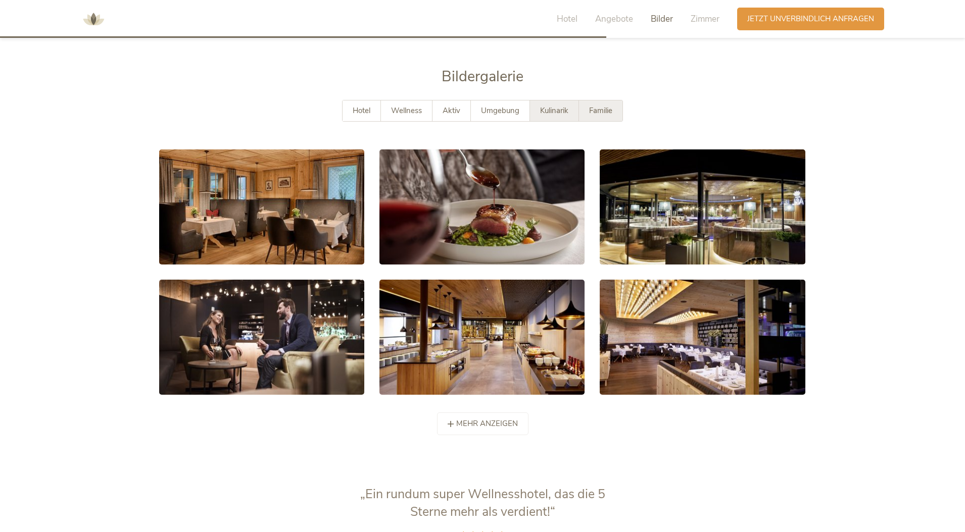
click at [606, 106] on span "Familie" at bounding box center [600, 111] width 23 height 10
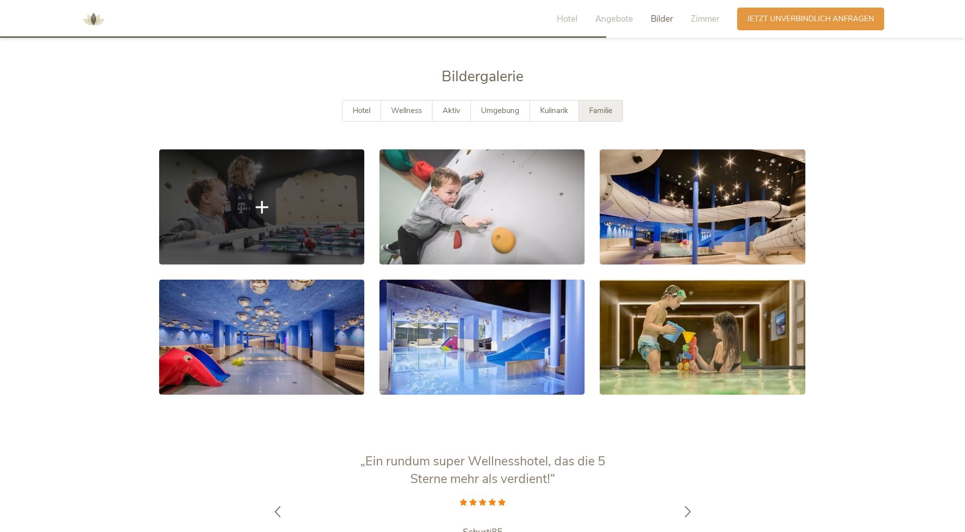
click at [269, 205] on link at bounding box center [261, 206] width 205 height 115
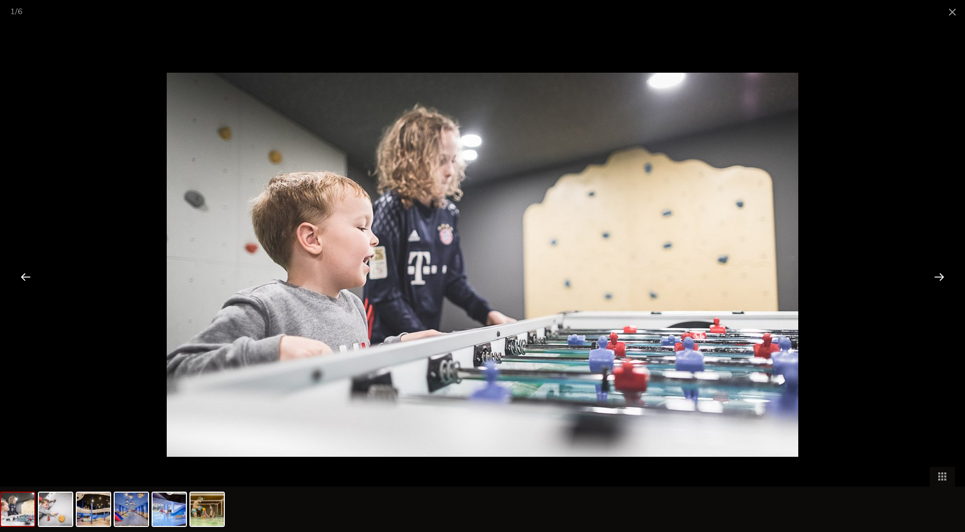
click at [941, 278] on div at bounding box center [938, 276] width 31 height 31
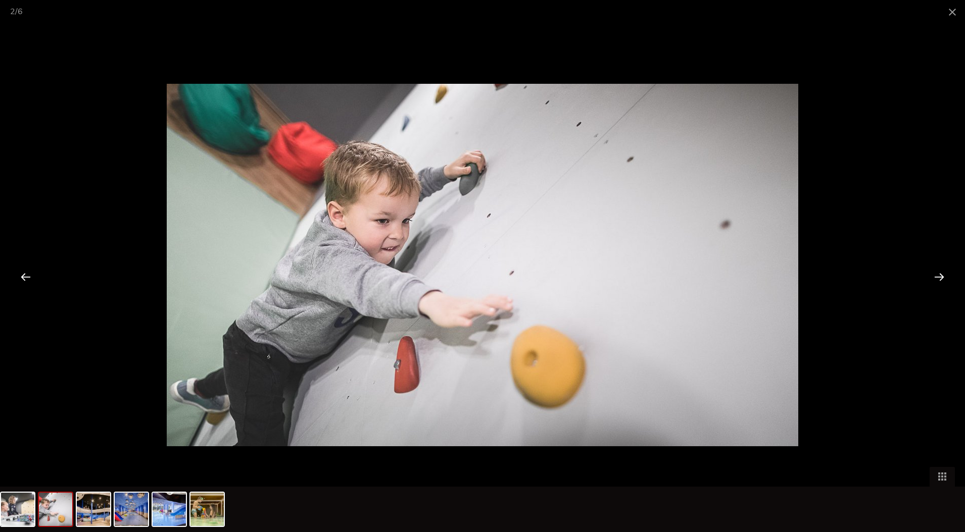
click at [941, 278] on div at bounding box center [938, 276] width 31 height 31
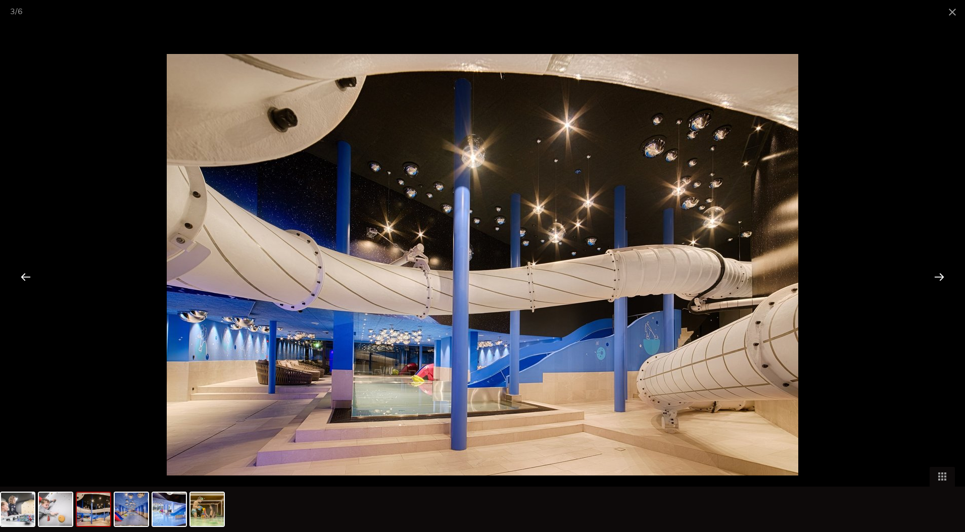
click at [941, 278] on div at bounding box center [938, 276] width 31 height 31
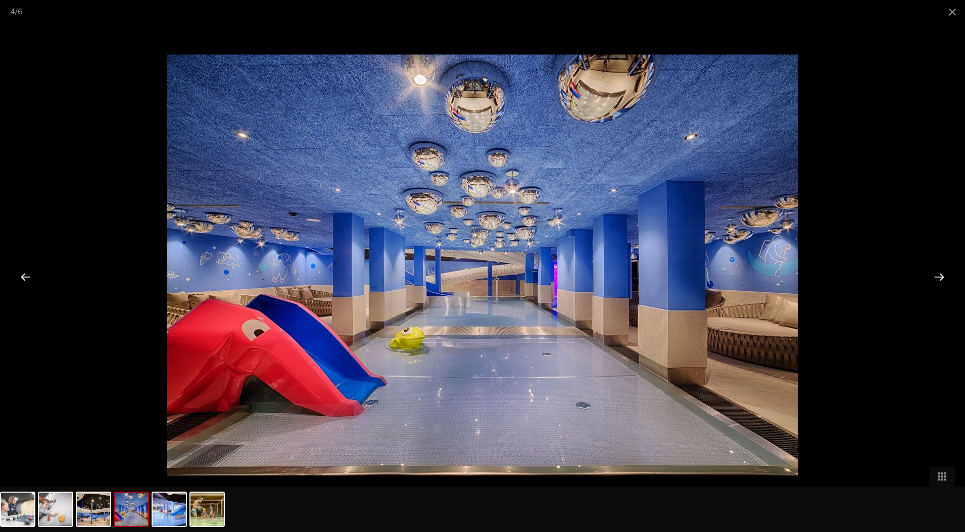
click at [32, 279] on div at bounding box center [25, 276] width 31 height 31
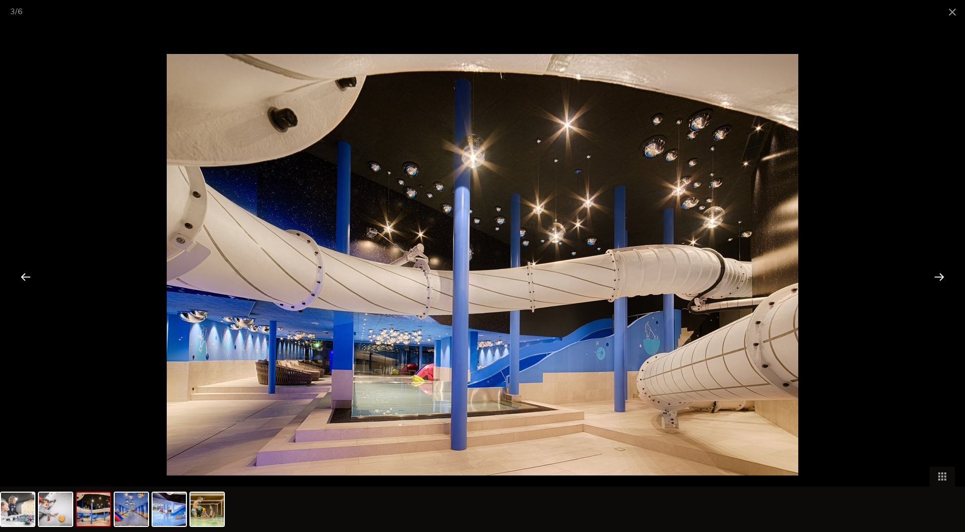
click at [938, 280] on div at bounding box center [938, 276] width 31 height 31
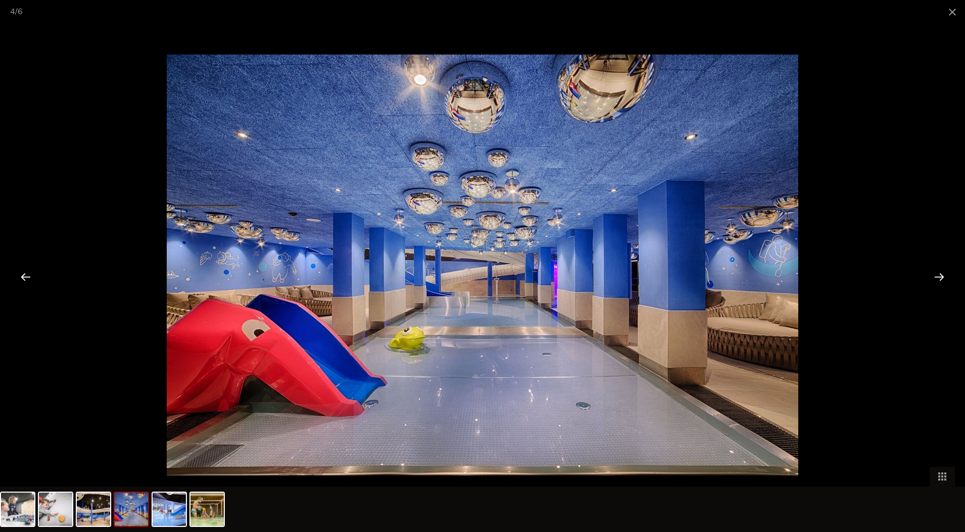
click at [938, 280] on div at bounding box center [938, 276] width 31 height 31
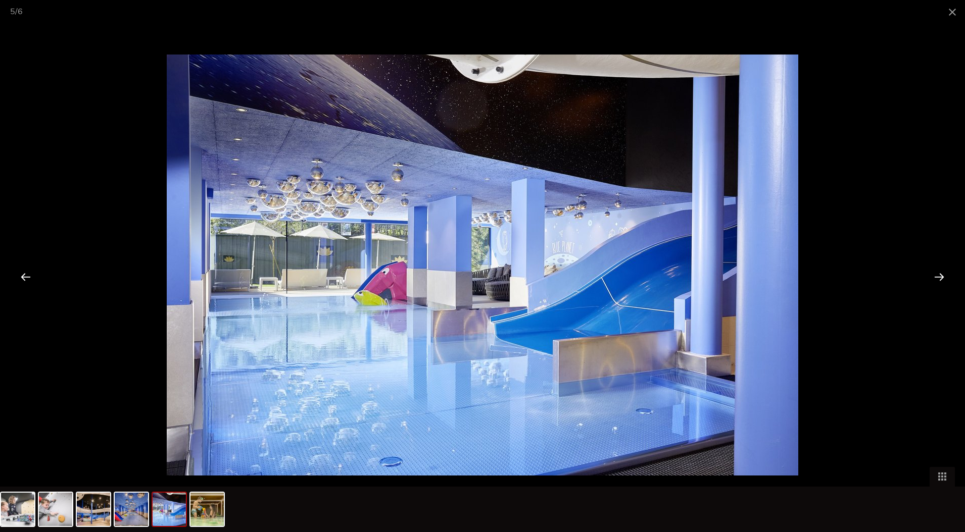
click at [938, 280] on div at bounding box center [938, 276] width 31 height 31
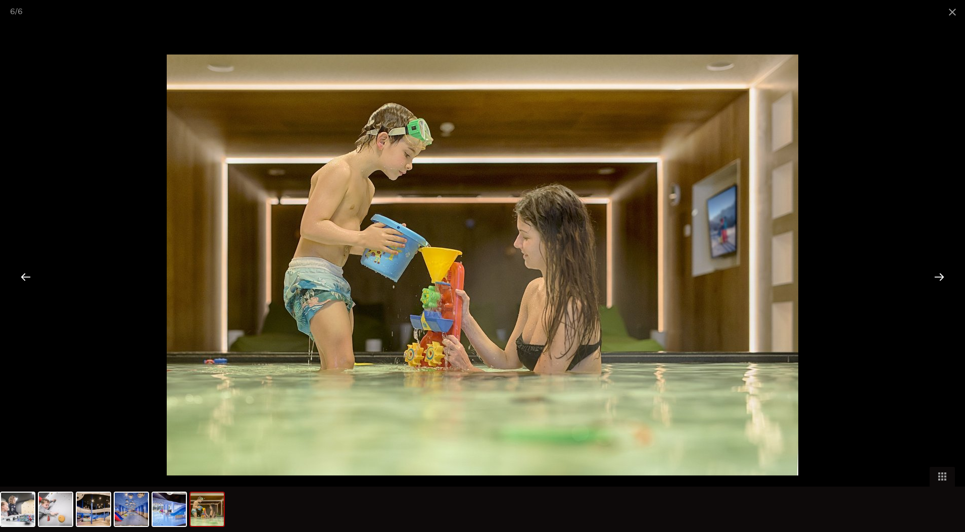
click at [938, 280] on div at bounding box center [938, 276] width 31 height 31
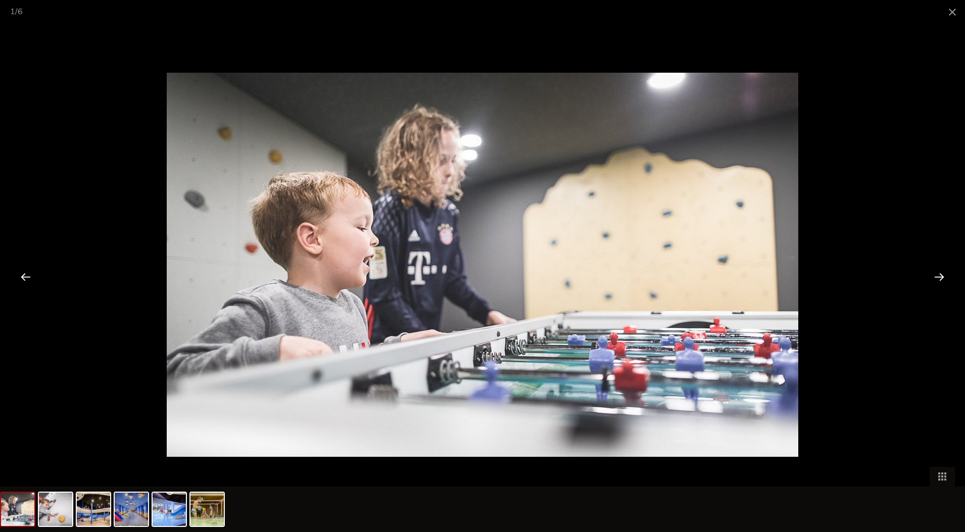
click at [938, 280] on div at bounding box center [938, 276] width 31 height 31
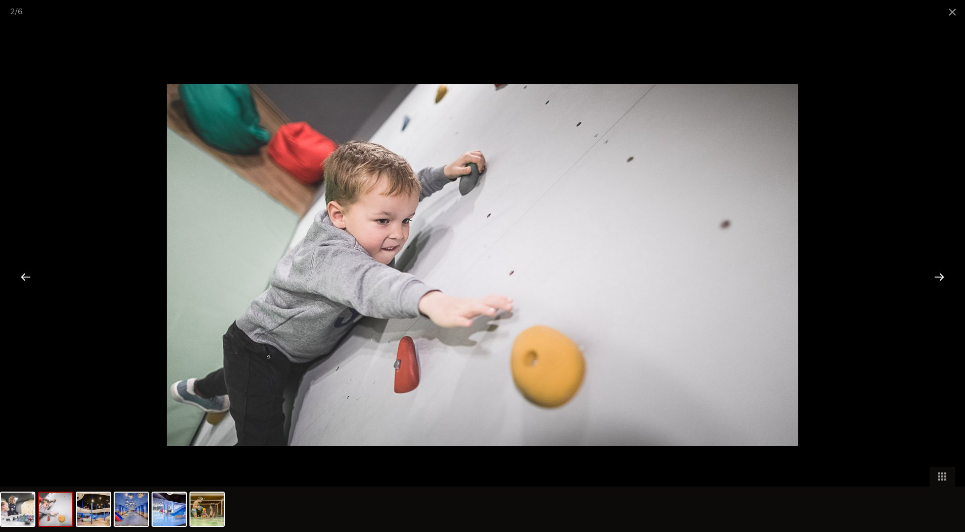
click at [938, 280] on div at bounding box center [938, 276] width 31 height 31
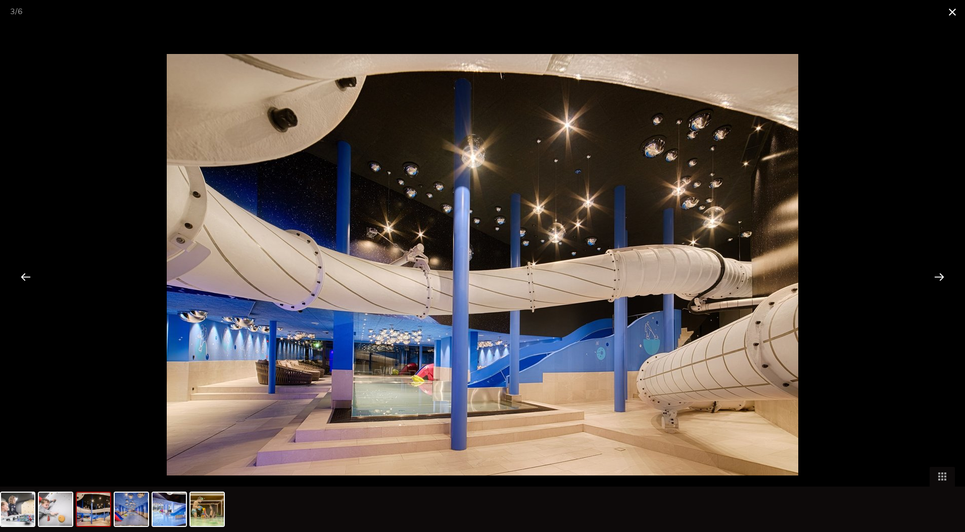
click at [953, 15] on span at bounding box center [951, 12] width 25 height 24
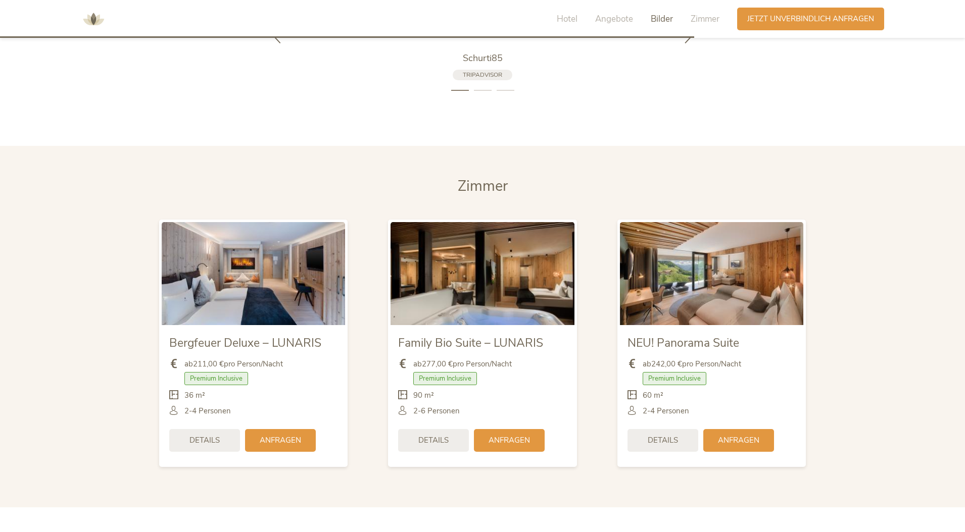
scroll to position [2175, 0]
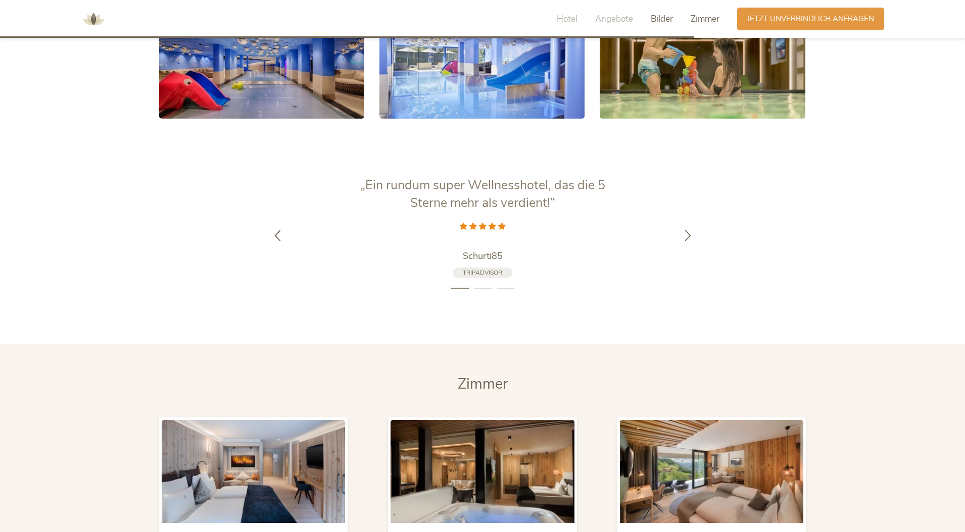
click at [697, 20] on span "Zimmer" at bounding box center [704, 19] width 29 height 12
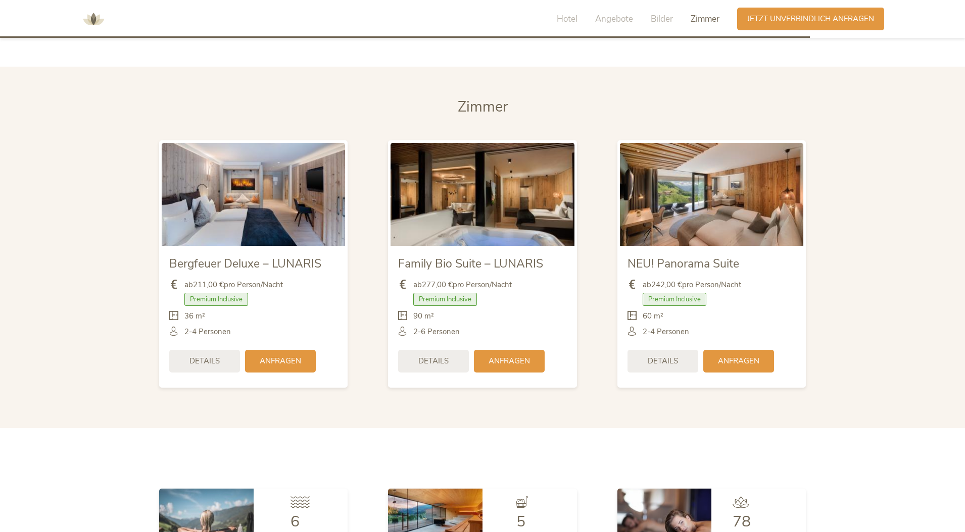
scroll to position [2640, 0]
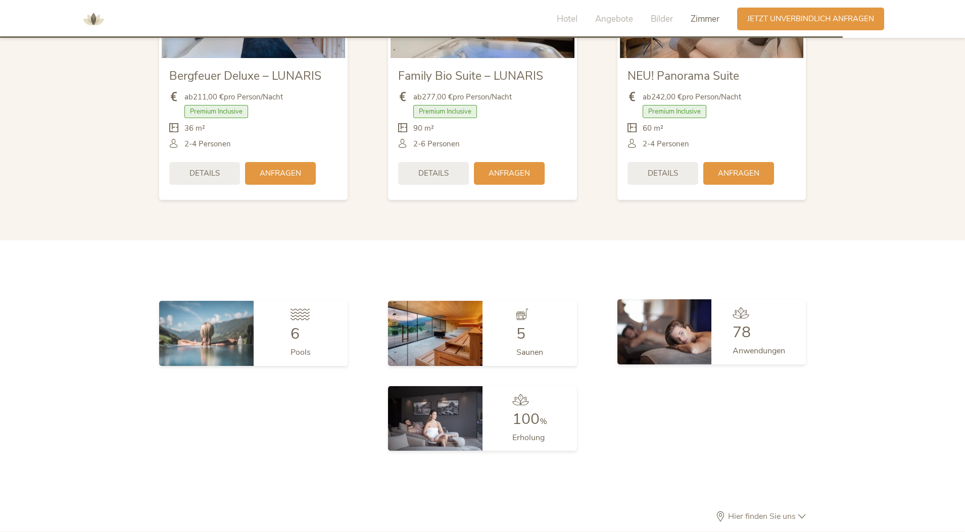
click at [716, 307] on div "78 Anwendungen" at bounding box center [758, 331] width 94 height 65
click at [737, 322] on span "78" at bounding box center [741, 332] width 18 height 21
click at [744, 345] on span "Anwendungen" at bounding box center [758, 350] width 53 height 11
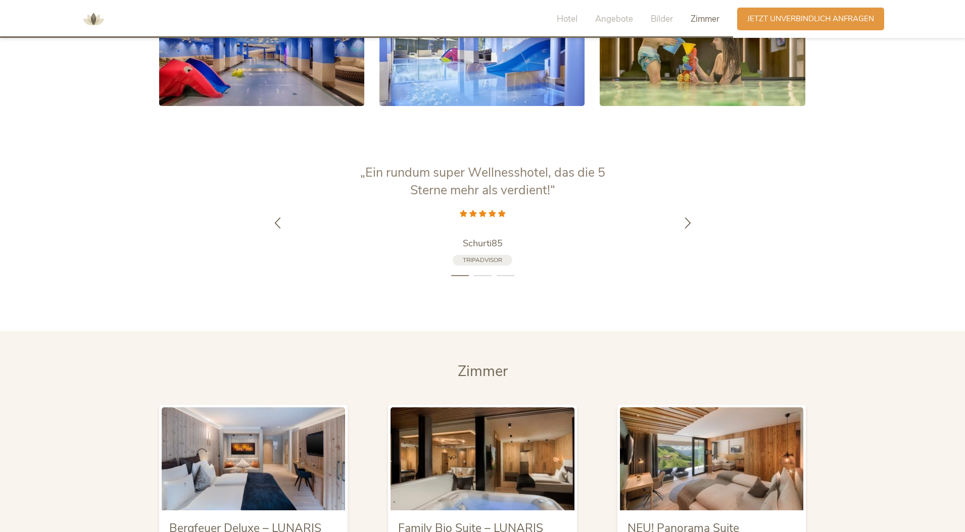
scroll to position [2349, 0]
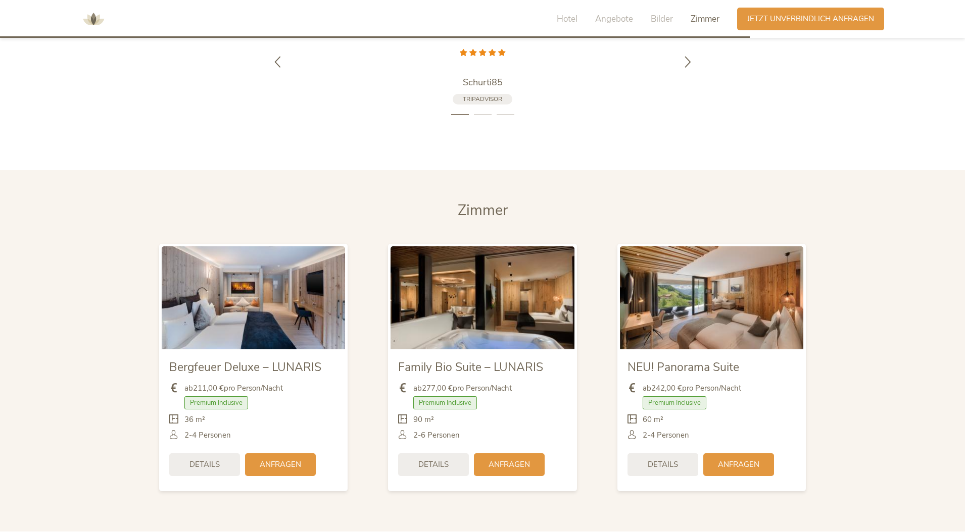
click at [231, 295] on img at bounding box center [253, 297] width 183 height 103
click at [218, 459] on span "Details" at bounding box center [204, 464] width 30 height 11
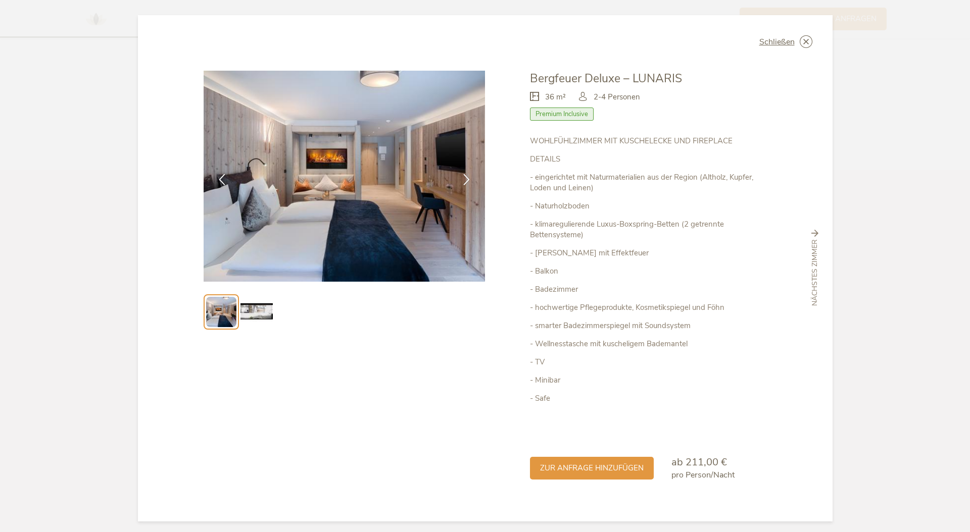
click at [815, 240] on span "nächstes Zimmer" at bounding box center [815, 273] width 10 height 67
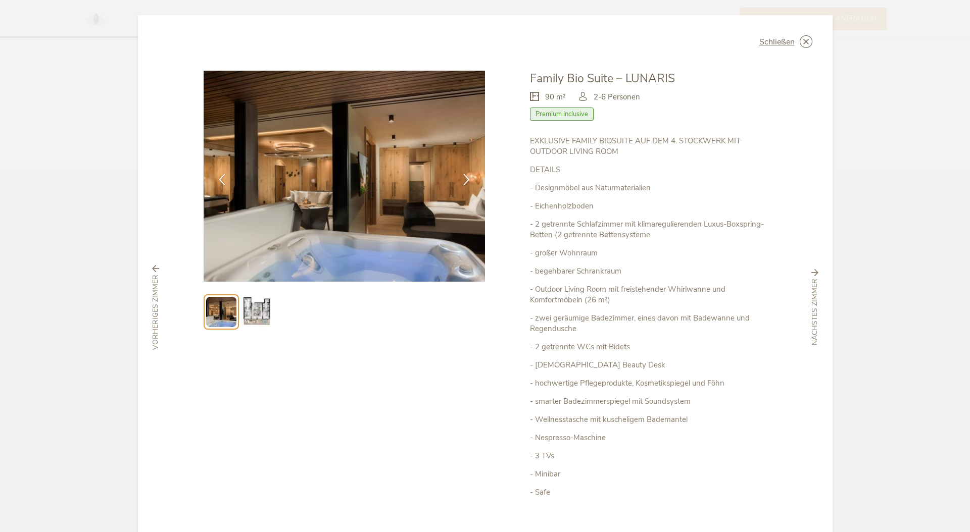
click at [815, 240] on div "Schließen Family Bio Suite – LUNARIS 90 m² Premium Inclusive" at bounding box center [485, 307] width 694 height 585
click at [812, 288] on span "nächstes Zimmer" at bounding box center [815, 312] width 10 height 67
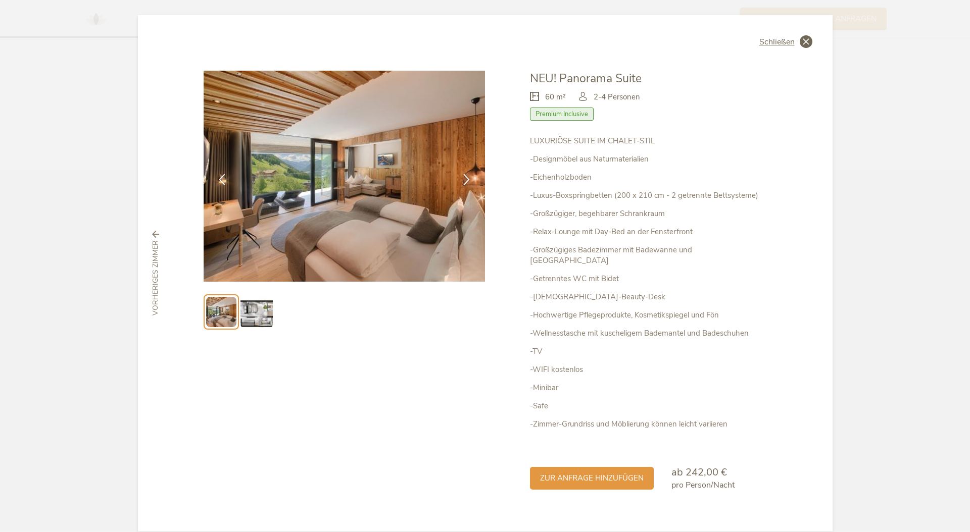
click at [801, 40] on icon at bounding box center [806, 41] width 13 height 13
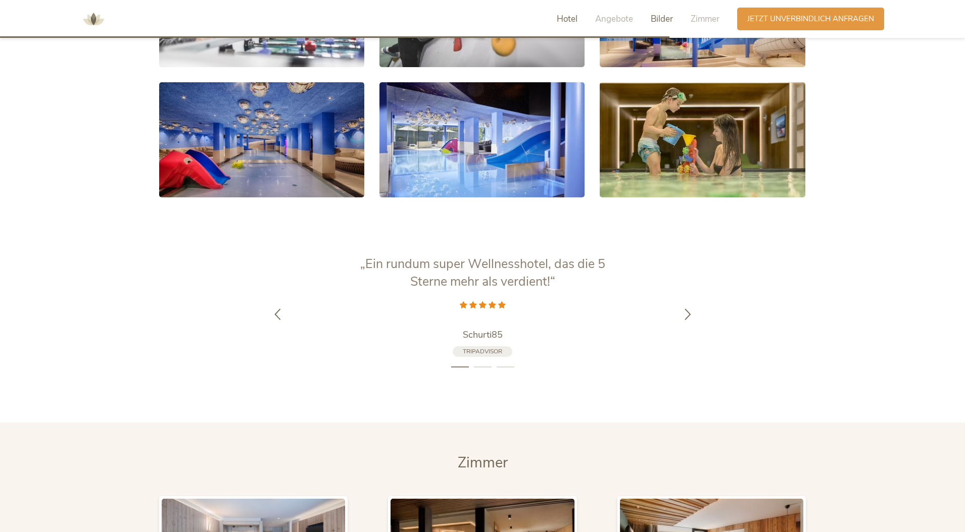
click at [569, 15] on span "Hotel" at bounding box center [567, 19] width 21 height 12
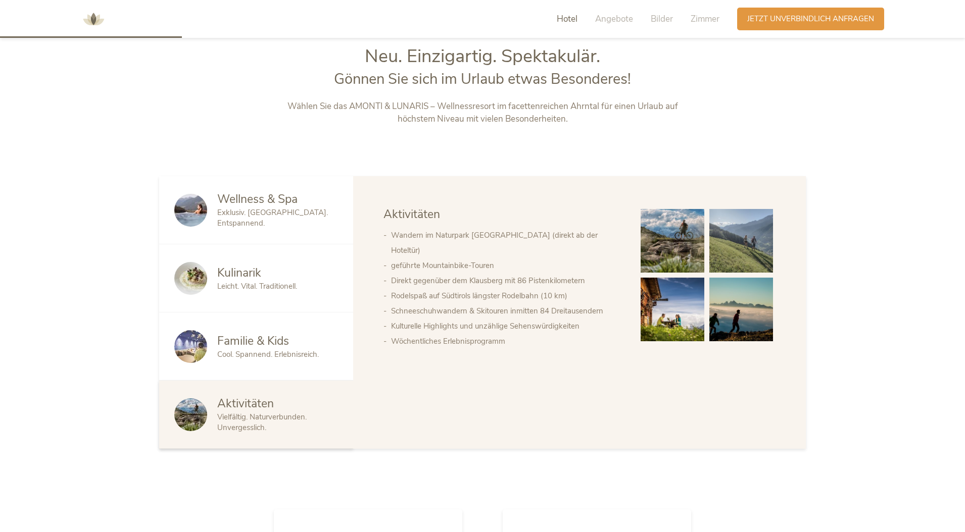
scroll to position [567, 0]
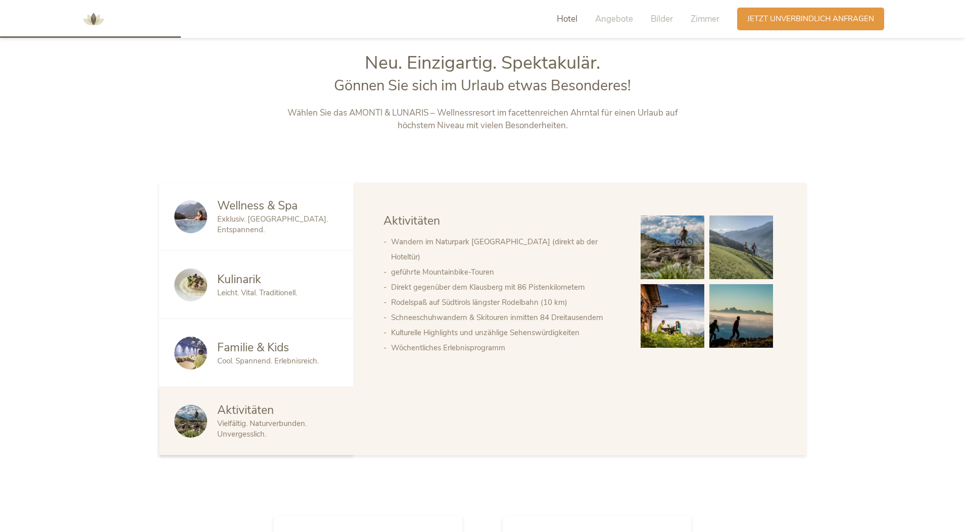
drag, startPoint x: 461, startPoint y: 79, endPoint x: 436, endPoint y: 74, distance: 25.2
click at [461, 79] on span "Gönnen Sie sich im Urlaub etwas Besonderes!" at bounding box center [482, 86] width 297 height 20
click at [91, 22] on img at bounding box center [93, 19] width 30 height 30
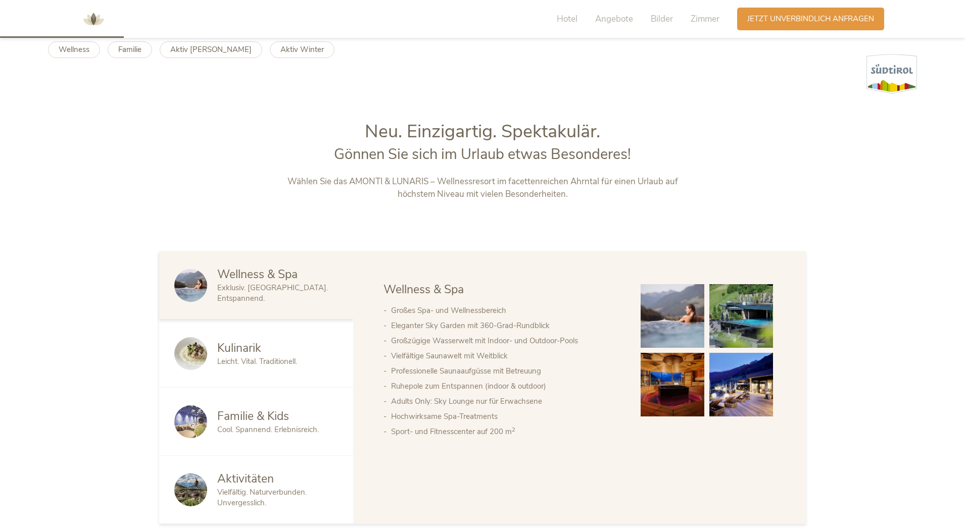
scroll to position [336, 0]
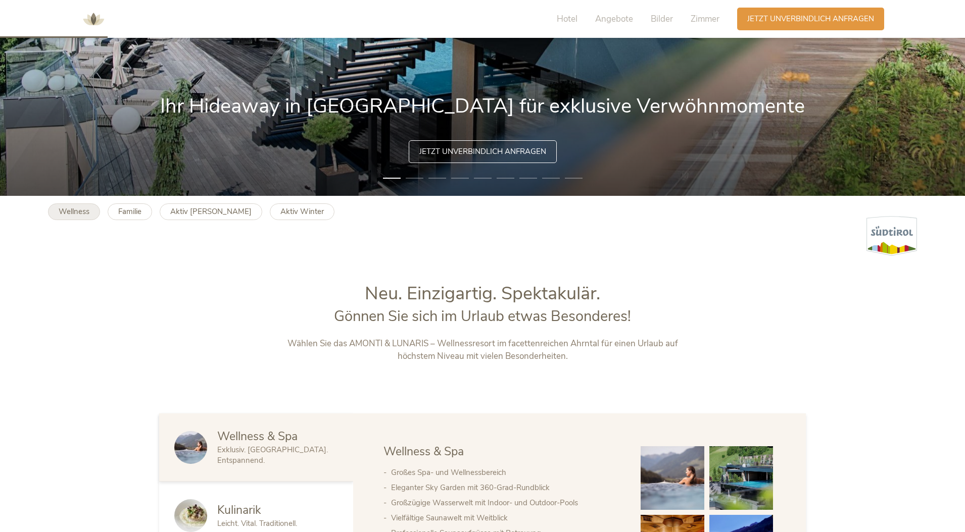
click at [70, 214] on b "Wellness" at bounding box center [74, 212] width 31 height 10
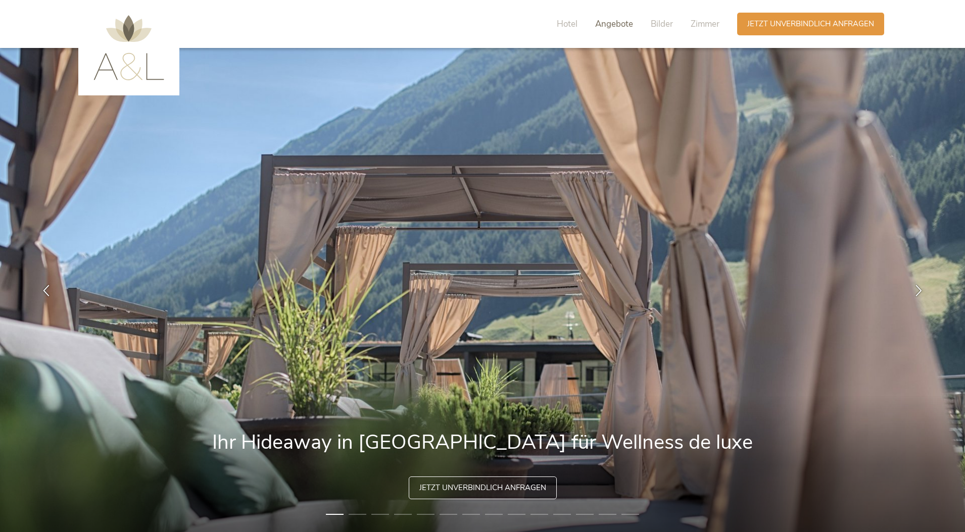
click at [618, 23] on span "Angebote" at bounding box center [614, 24] width 38 height 12
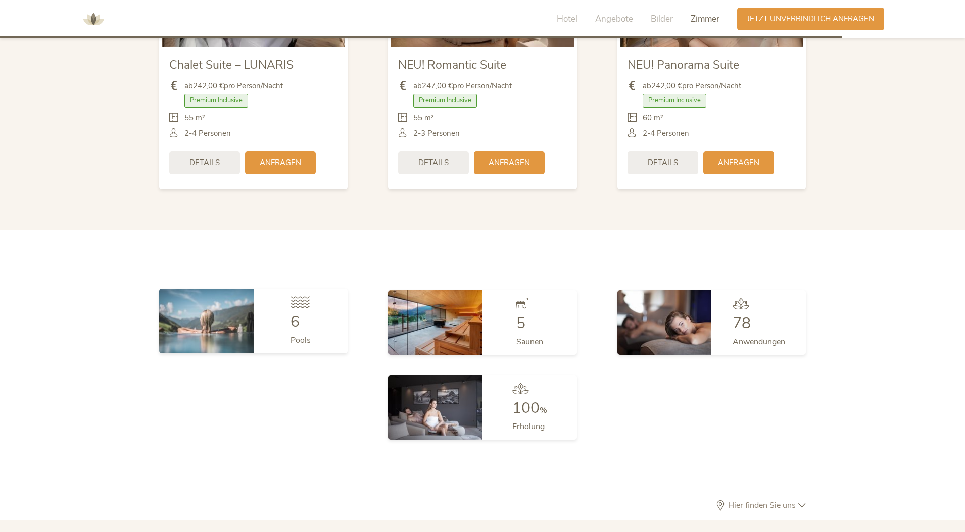
scroll to position [2394, 0]
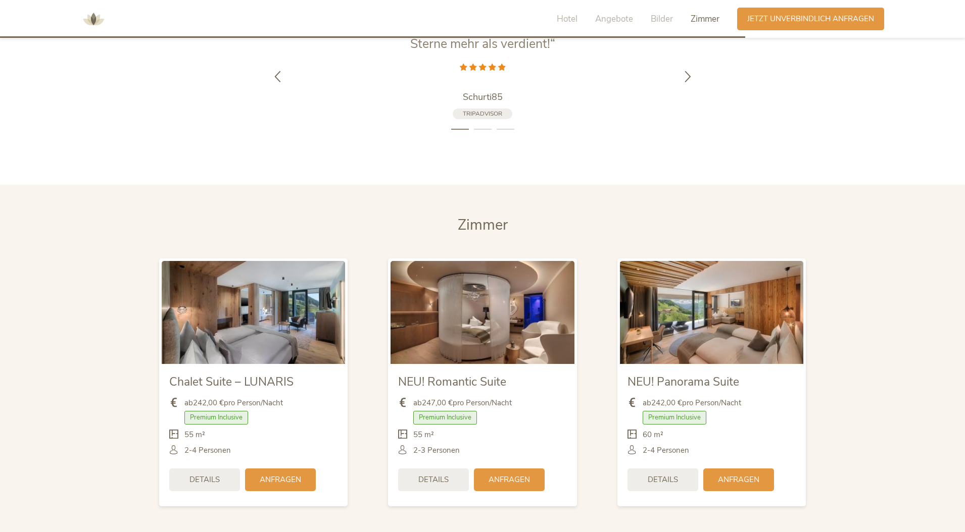
click at [896, 350] on section "Zimmer Zimmer Chalet Suite – LUNARIS ab 242,00 € pro Person/Nacht Premium Inclu…" at bounding box center [482, 366] width 965 height 362
click at [948, 388] on section "Zimmer Zimmer Chalet Suite – LUNARIS ab 242,00 € pro Person/Nacht Premium Inclu…" at bounding box center [482, 366] width 965 height 362
click at [509, 230] on h2 "Zimmer" at bounding box center [482, 225] width 646 height 21
click at [501, 229] on span "Zimmer" at bounding box center [483, 225] width 50 height 20
click at [703, 19] on span "Zimmer" at bounding box center [704, 19] width 29 height 12
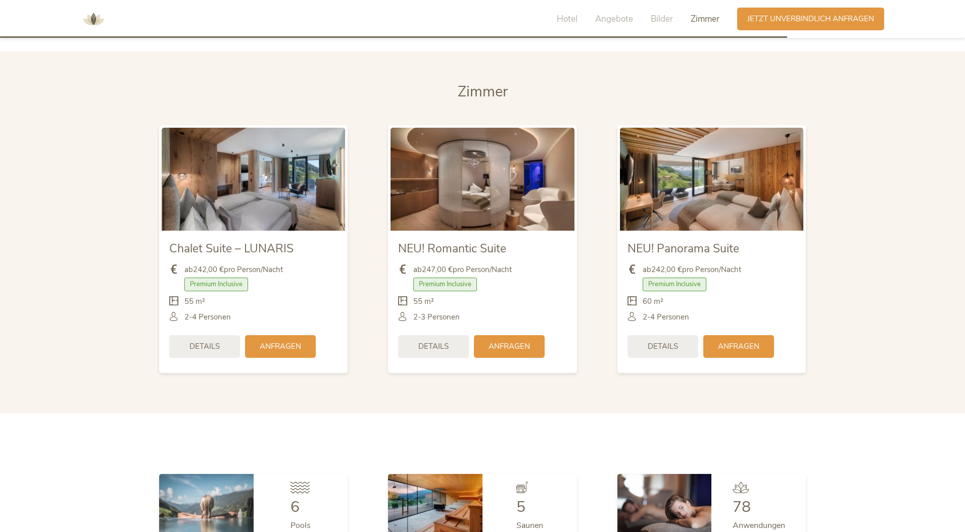
scroll to position [2528, 0]
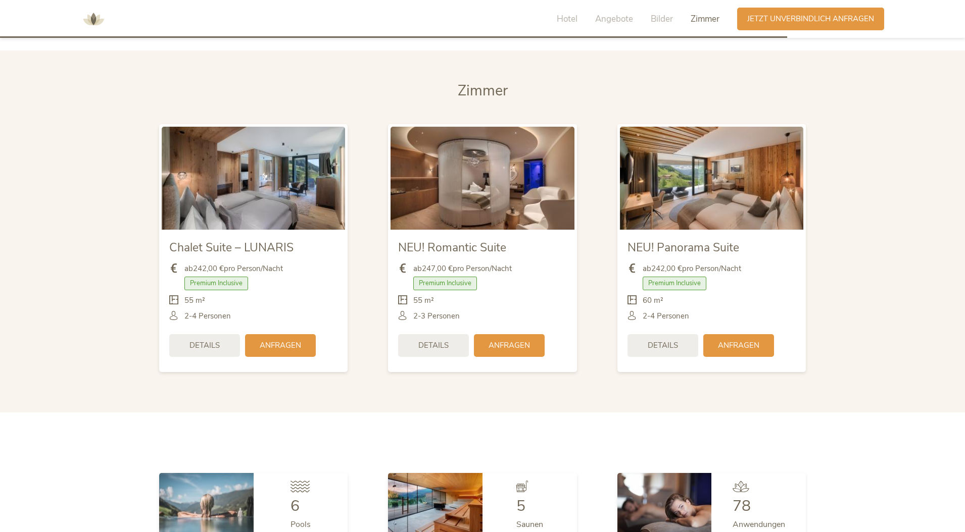
click at [703, 19] on span "Zimmer" at bounding box center [704, 19] width 29 height 12
click at [802, 17] on span "Jetzt unverbindlich anfragen" at bounding box center [810, 18] width 127 height 11
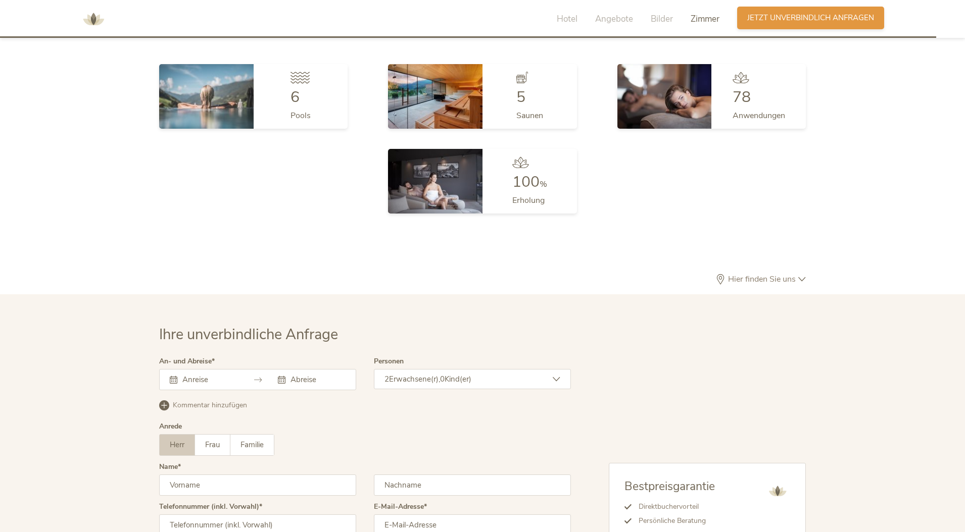
scroll to position [3099, 0]
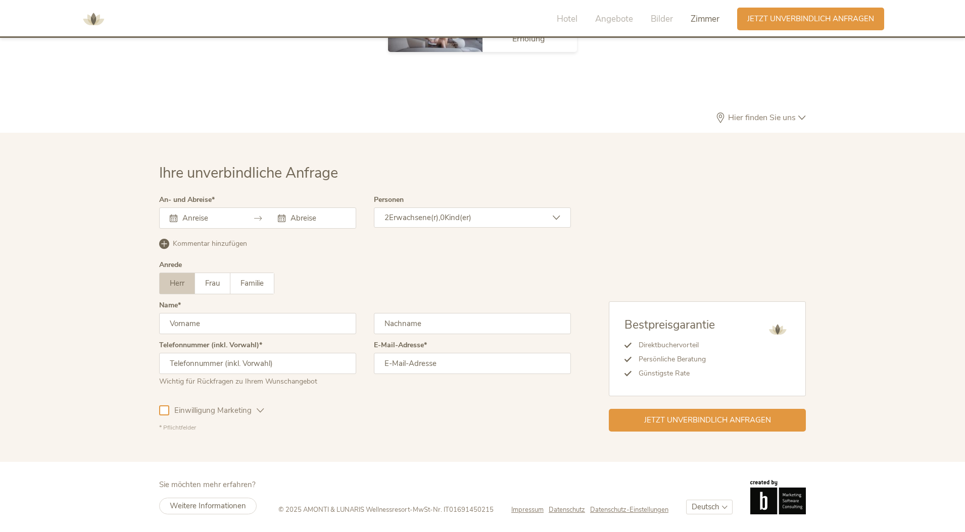
click at [400, 216] on span "Erwachsene(r)," at bounding box center [414, 218] width 51 height 10
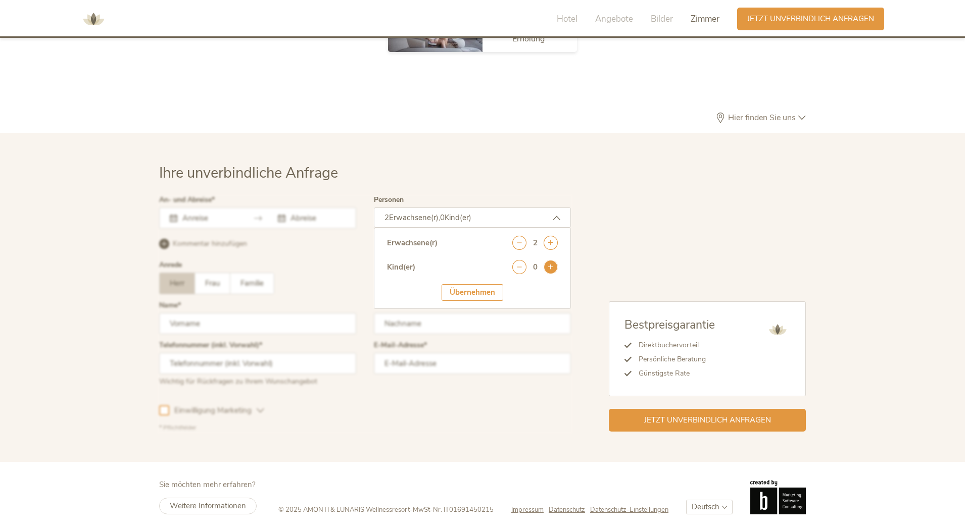
click at [555, 269] on icon at bounding box center [550, 267] width 14 height 14
click at [540, 295] on select "wählen 0 1 2 3 4 5 6 7 8 9 10 11 12 13 14 15 16 17" at bounding box center [534, 295] width 45 height 17
select select "3"
click at [261, 229] on div at bounding box center [365, 314] width 417 height 240
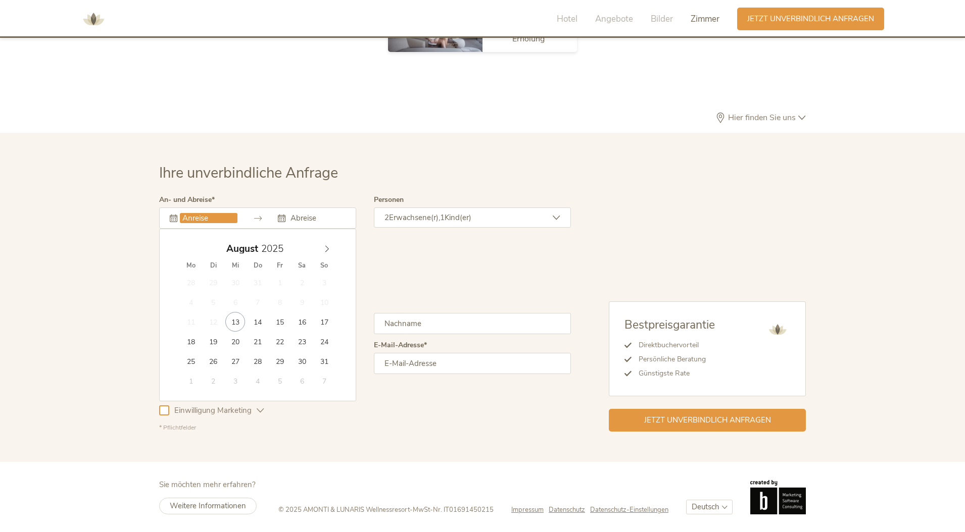
click at [215, 220] on input "text" at bounding box center [209, 218] width 58 height 10
click at [326, 248] on icon at bounding box center [326, 248] width 7 height 7
type input "02.10.2025"
type input "05.10.2025"
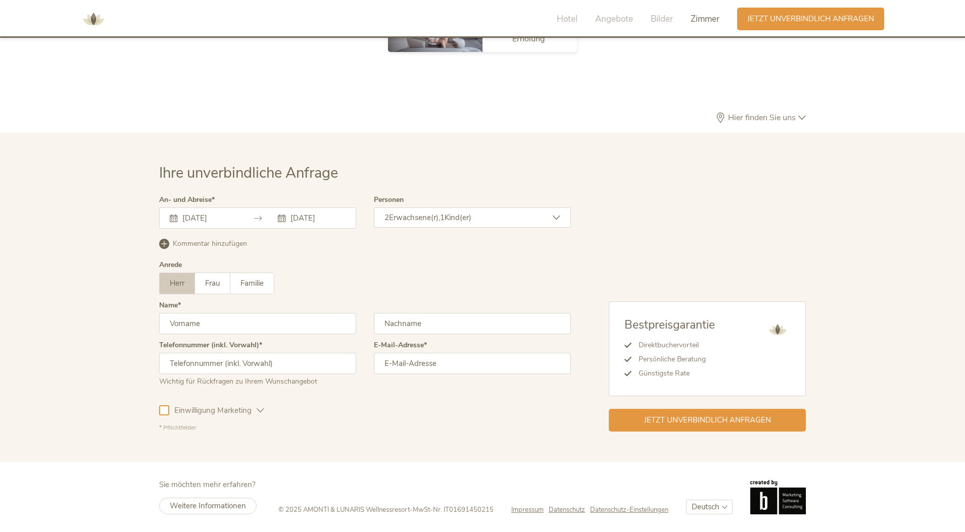
click at [764, 355] on div "Bestpreisgarantie Direktbuchervorteil Persönliche Beratung Günstigste Rate" at bounding box center [707, 349] width 197 height 95
click at [91, 20] on img at bounding box center [93, 19] width 30 height 30
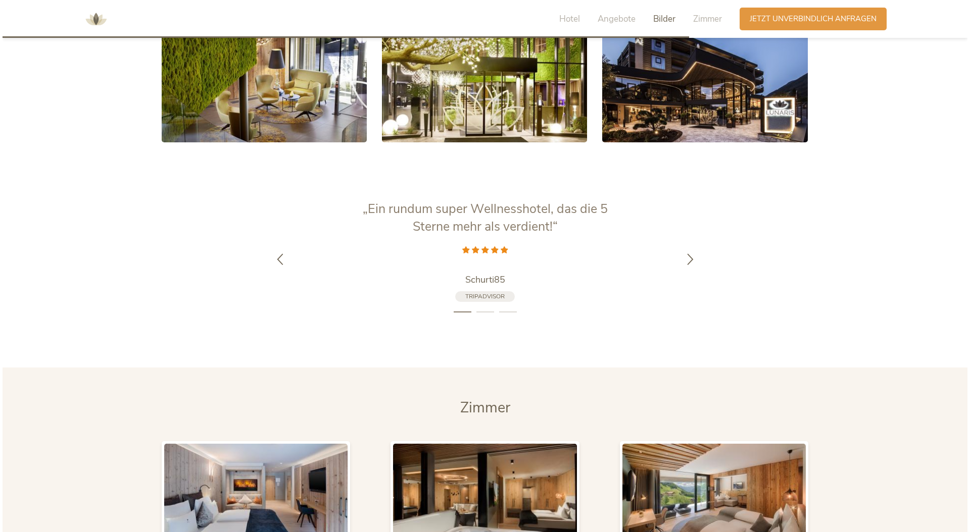
scroll to position [2418, 0]
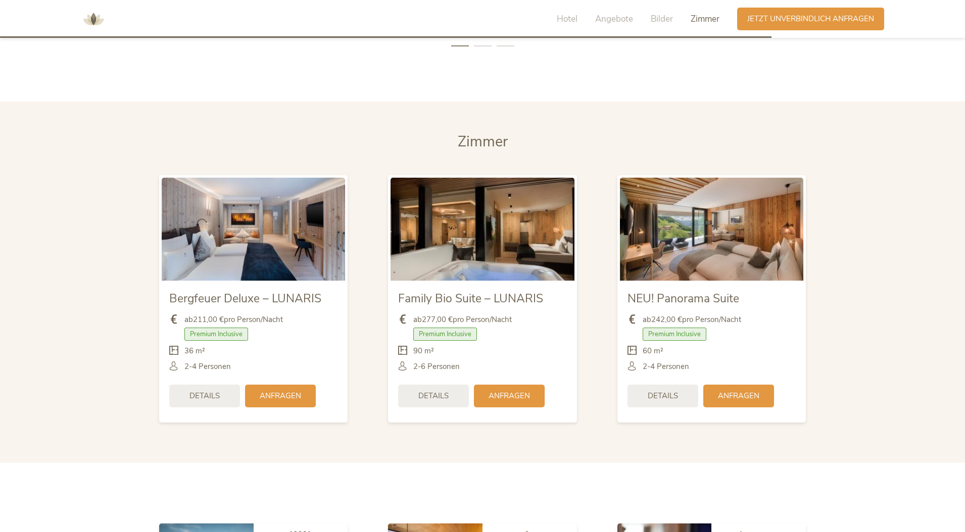
click at [292, 291] on span "Bergfeuer Deluxe – LUNARIS" at bounding box center [245, 299] width 152 height 16
click at [204, 384] on div "Details" at bounding box center [204, 395] width 71 height 23
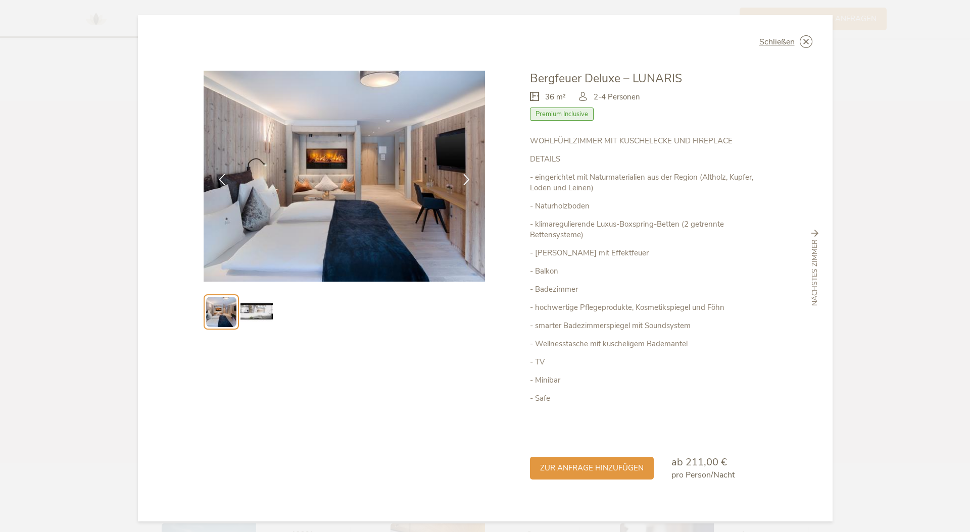
click at [257, 315] on img at bounding box center [256, 312] width 32 height 32
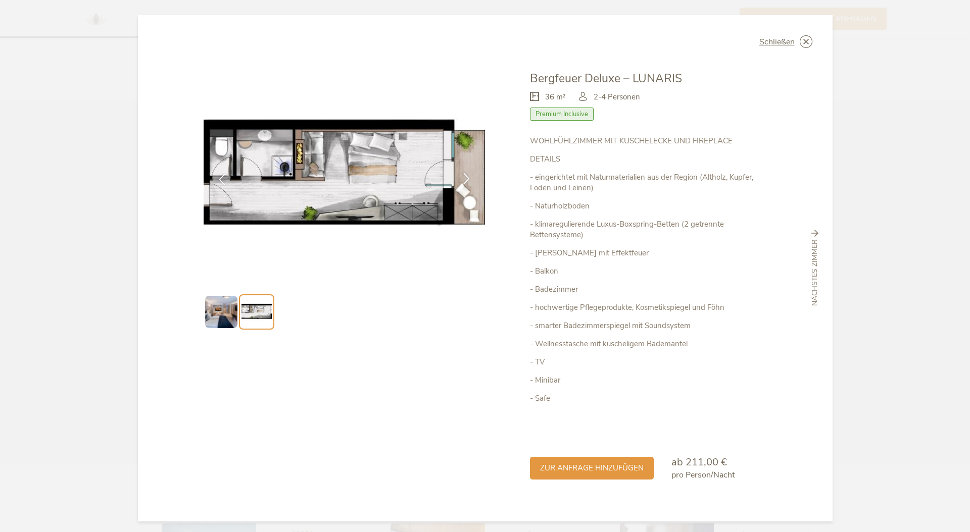
click at [468, 179] on icon at bounding box center [467, 179] width 12 height 12
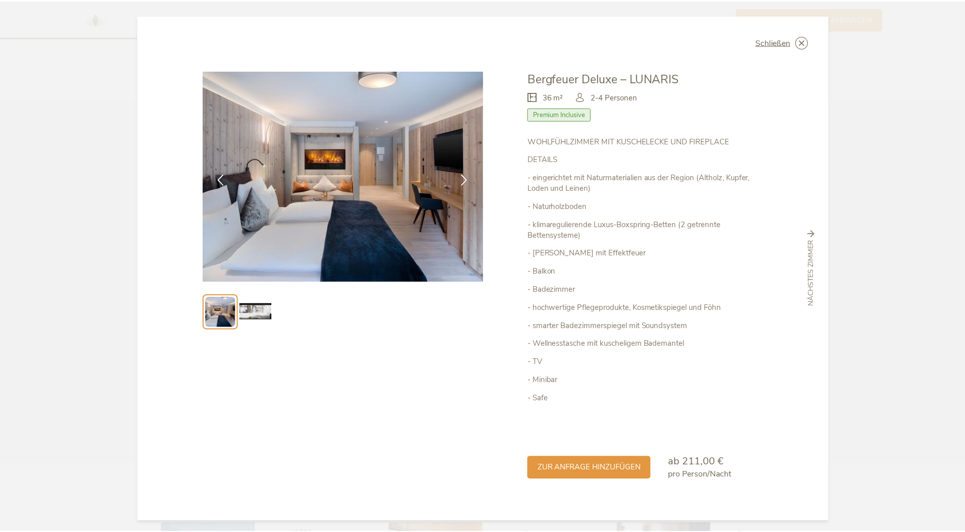
scroll to position [5, 0]
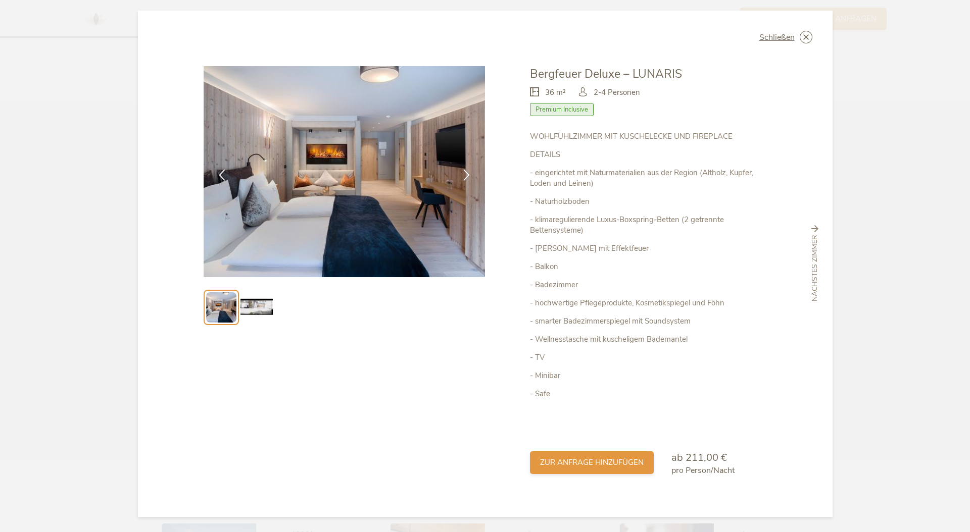
click at [627, 462] on span "zur Anfrage hinzufügen" at bounding box center [592, 463] width 104 height 11
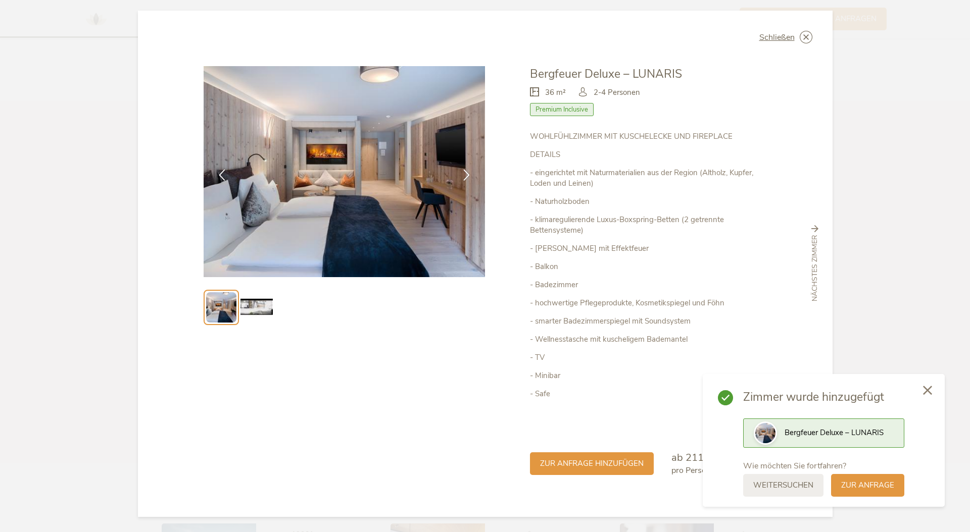
click at [925, 392] on icon at bounding box center [927, 390] width 9 height 9
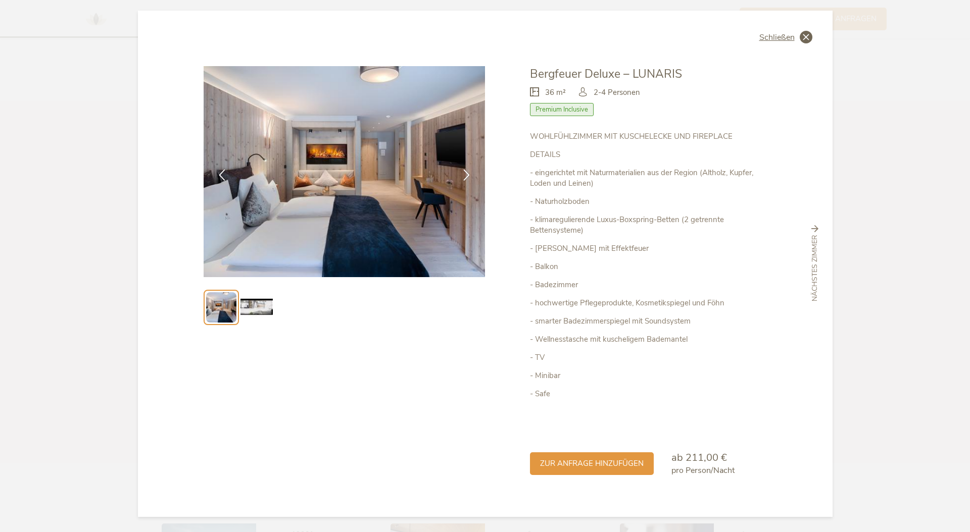
click at [788, 38] on span "Schließen" at bounding box center [776, 37] width 35 height 8
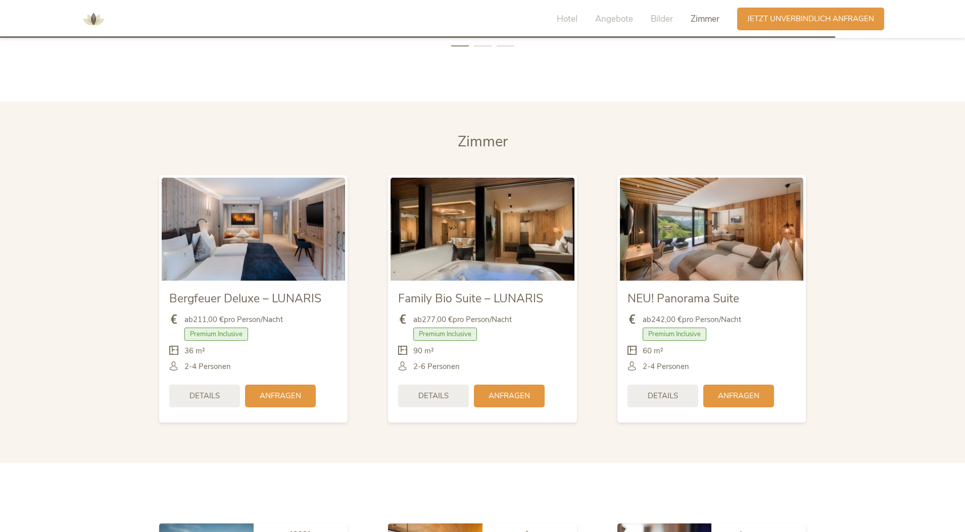
scroll to position [2616, 0]
